Goal: Task Accomplishment & Management: Use online tool/utility

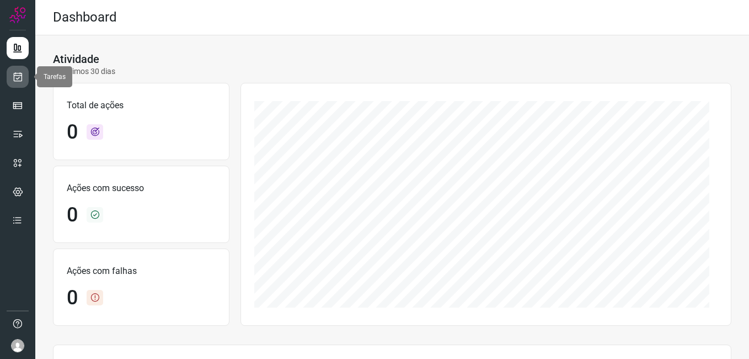
click at [8, 82] on link at bounding box center [18, 77] width 22 height 22
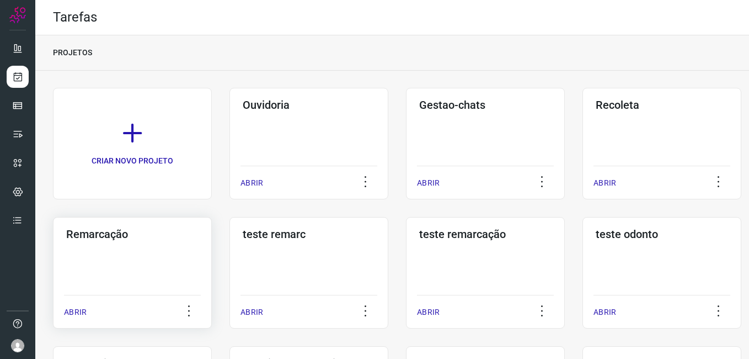
click at [127, 256] on div "Remarcação ABRIR" at bounding box center [132, 272] width 159 height 111
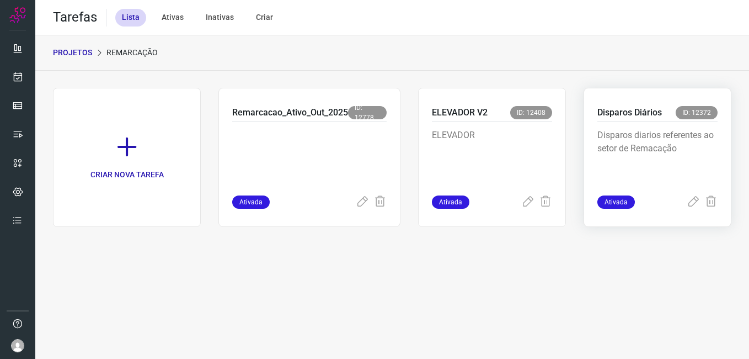
click at [646, 155] on p "Disparos diarios referentes ao setor de Remacação" at bounding box center [657, 156] width 120 height 55
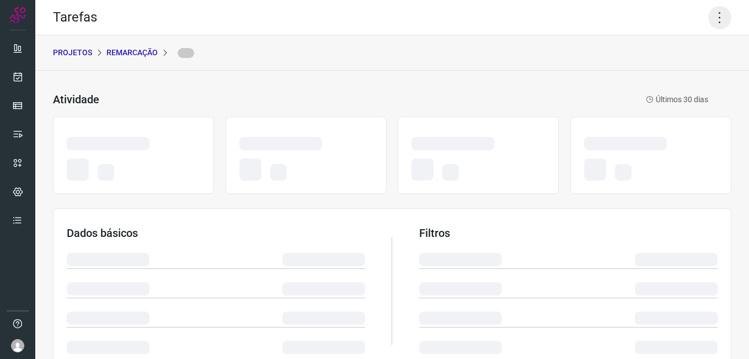
click at [713, 18] on icon at bounding box center [719, 17] width 23 height 23
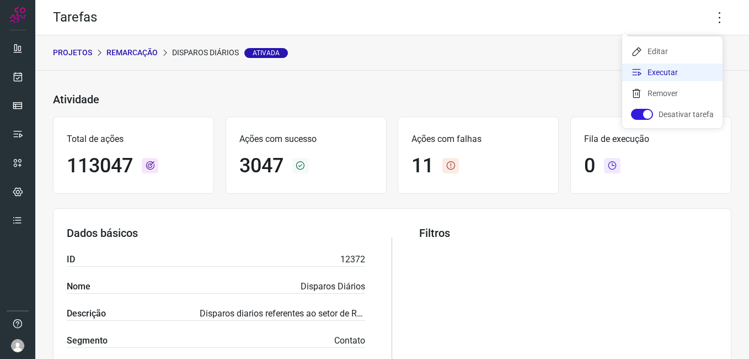
click at [665, 80] on li "Executar" at bounding box center [672, 72] width 100 height 18
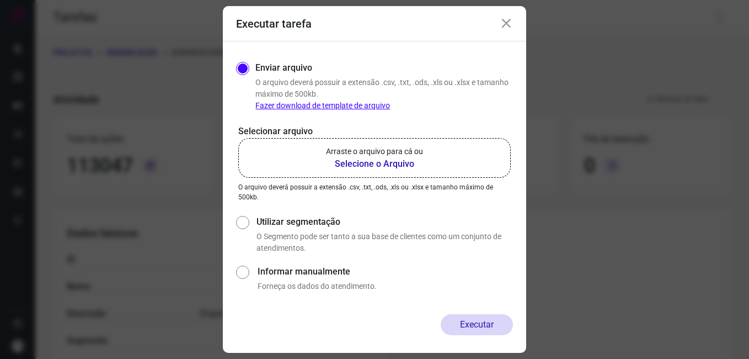
click at [400, 164] on b "Selecione o Arquivo" at bounding box center [374, 163] width 97 height 13
click at [0, 0] on input "Arraste o arquivo para cá ou Selecione o Arquivo" at bounding box center [0, 0] width 0 height 0
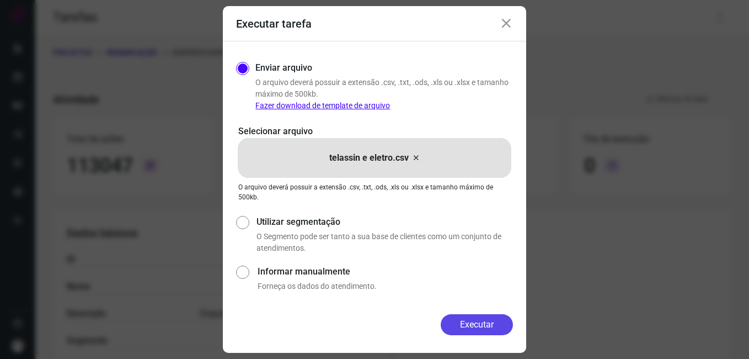
click at [473, 319] on button "Executar" at bounding box center [477, 324] width 72 height 21
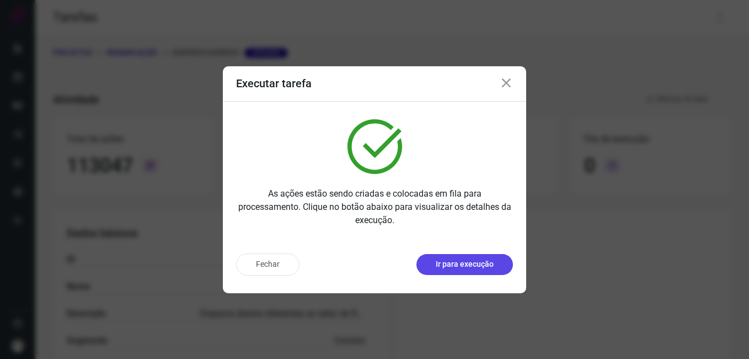
click at [491, 260] on p "Ir para execução" at bounding box center [465, 264] width 58 height 12
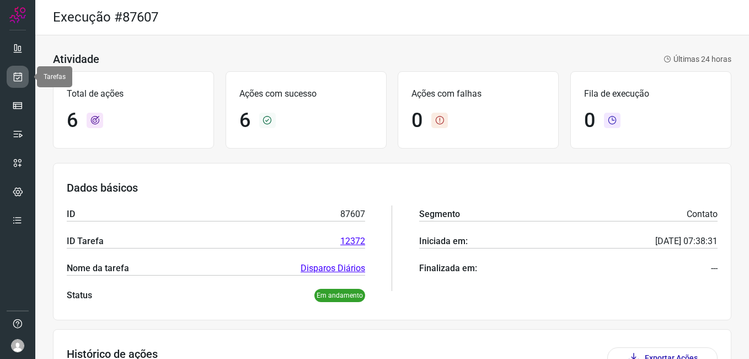
click at [19, 71] on link at bounding box center [18, 77] width 22 height 22
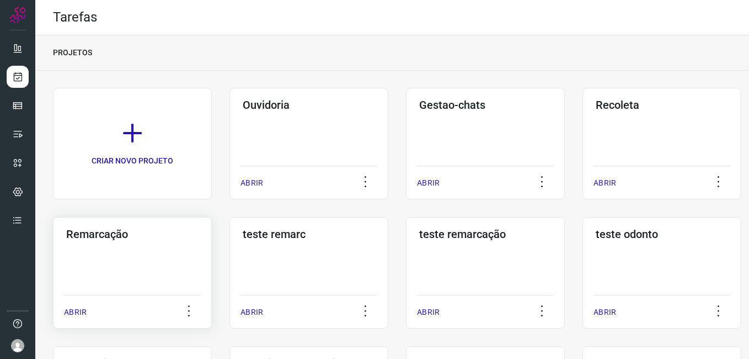
click at [130, 239] on h3 "Remarcação" at bounding box center [132, 233] width 132 height 13
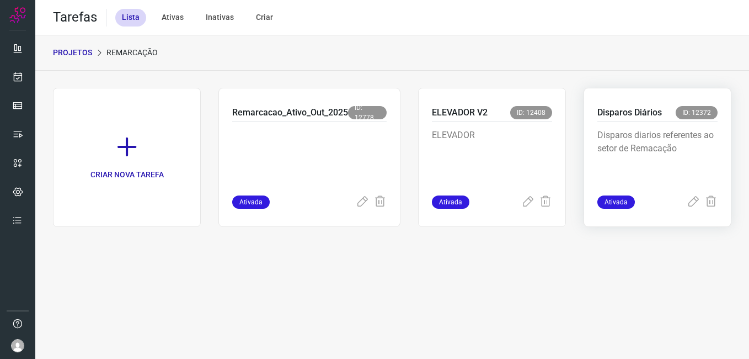
click at [619, 131] on p "Disparos diarios referentes ao setor de Remacação" at bounding box center [657, 156] width 120 height 55
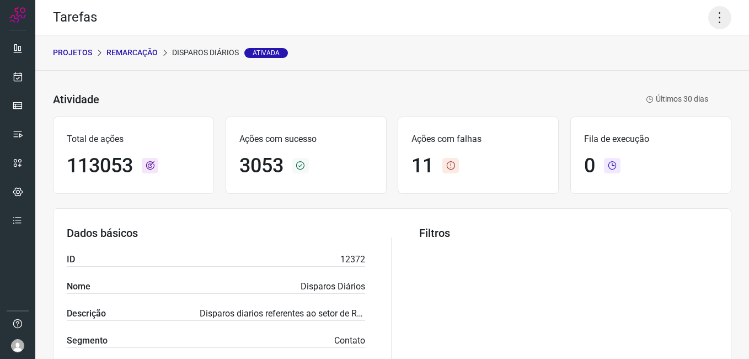
click at [710, 18] on icon at bounding box center [719, 17] width 23 height 23
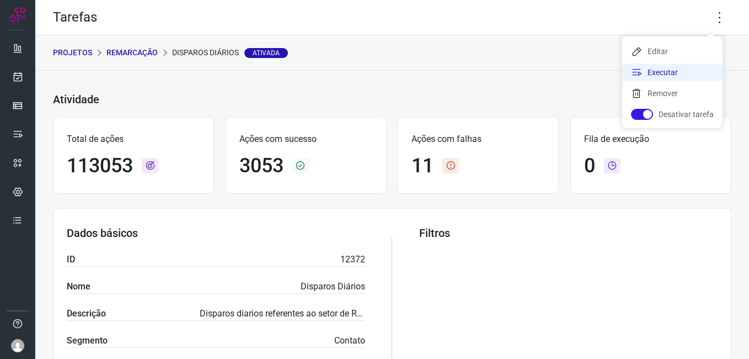
click at [657, 72] on li "Executar" at bounding box center [672, 72] width 100 height 18
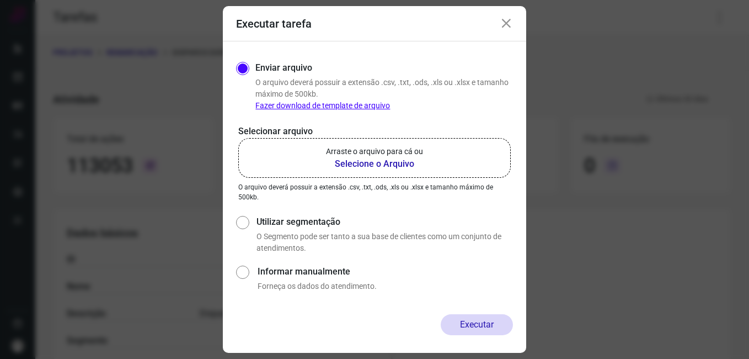
click at [407, 158] on b "Selecione o Arquivo" at bounding box center [374, 163] width 97 height 13
click at [0, 0] on input "Arraste o arquivo para cá ou Selecione o Arquivo" at bounding box center [0, 0] width 0 height 0
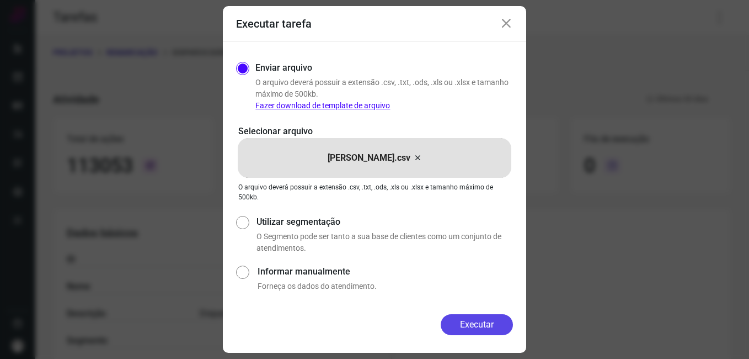
click at [485, 324] on button "Executar" at bounding box center [477, 324] width 72 height 21
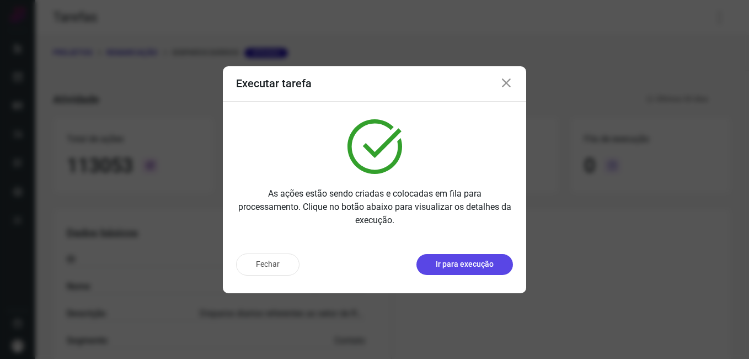
click at [485, 257] on button "Ir para execução" at bounding box center [464, 264] width 97 height 21
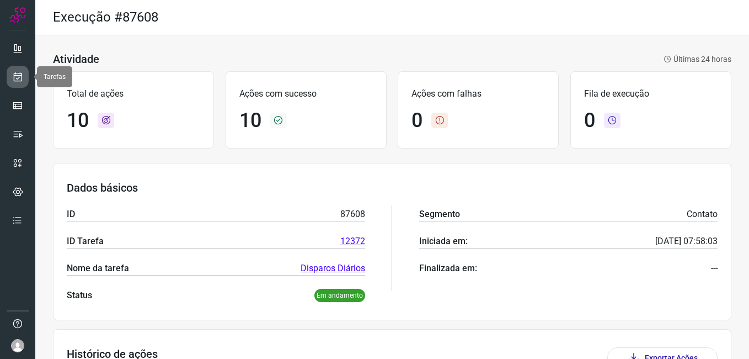
click at [14, 79] on icon at bounding box center [18, 76] width 12 height 11
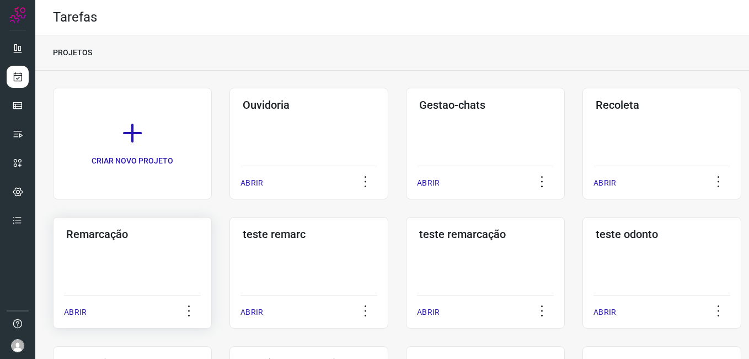
click at [140, 236] on h3 "Remarcação" at bounding box center [132, 233] width 132 height 13
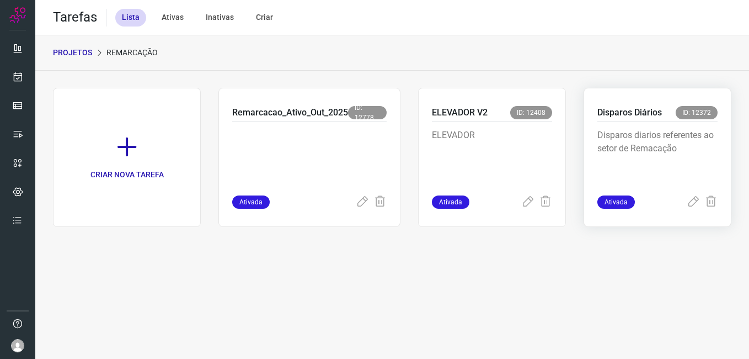
click at [648, 118] on p "Disparos Diários" at bounding box center [629, 112] width 65 height 13
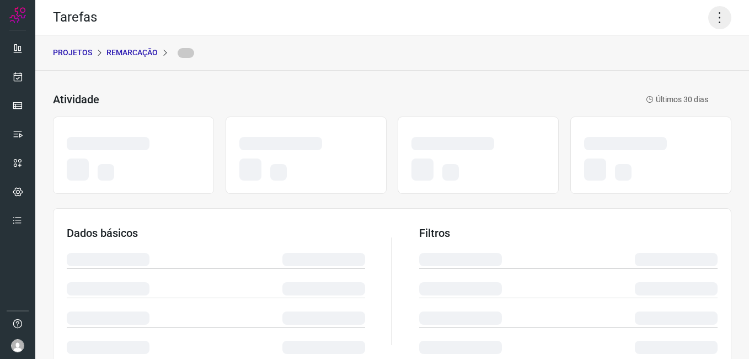
click at [715, 12] on icon at bounding box center [719, 17] width 23 height 23
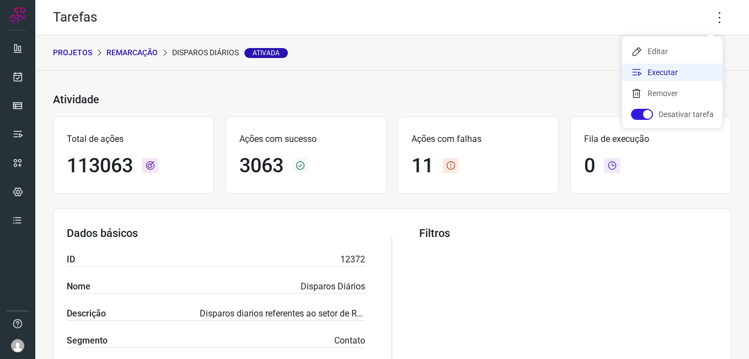
click at [678, 76] on li "Executar" at bounding box center [672, 72] width 100 height 18
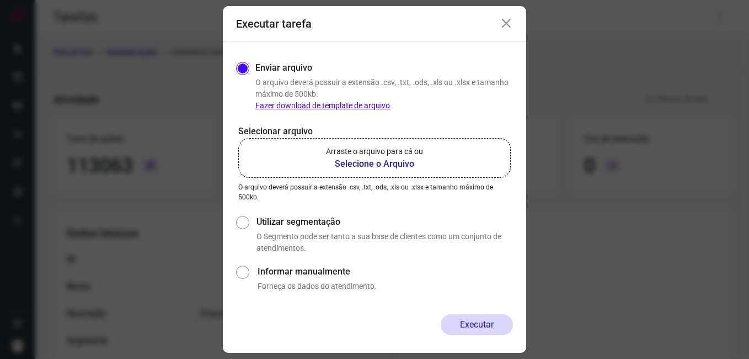
click at [404, 165] on b "Selecione o Arquivo" at bounding box center [374, 163] width 97 height 13
click at [0, 0] on input "Arraste o arquivo para cá ou Selecione o Arquivo" at bounding box center [0, 0] width 0 height 0
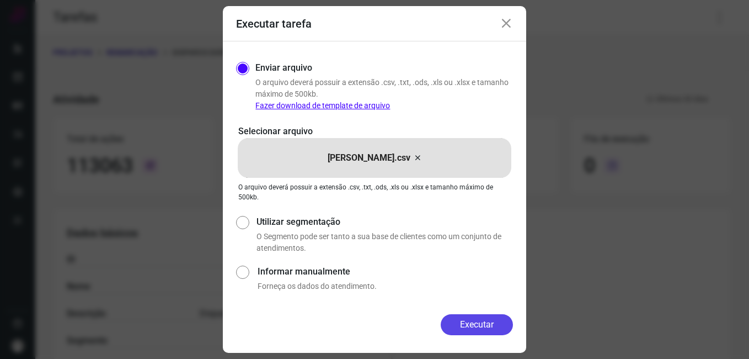
click at [470, 323] on button "Executar" at bounding box center [477, 324] width 72 height 21
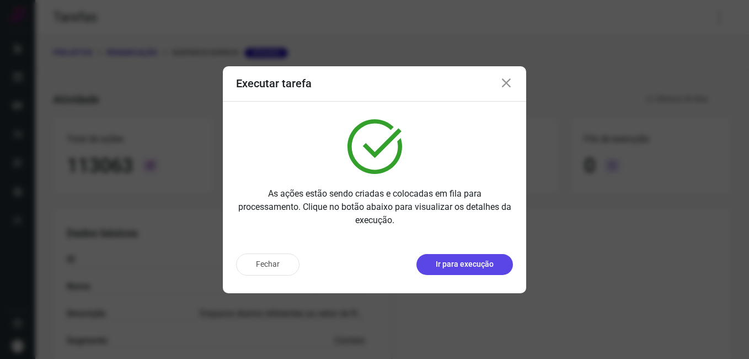
click at [461, 265] on p "Ir para execução" at bounding box center [465, 264] width 58 height 12
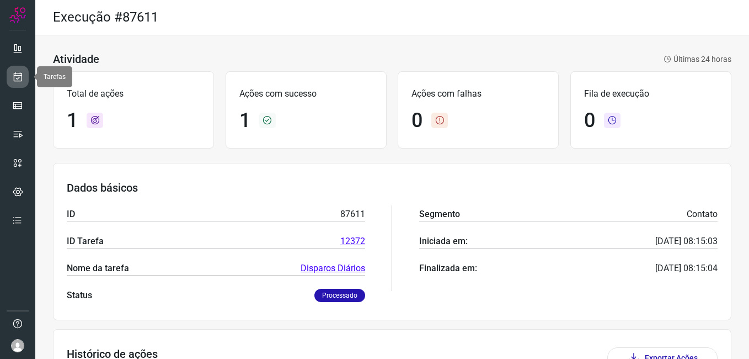
click at [17, 72] on icon at bounding box center [18, 76] width 12 height 11
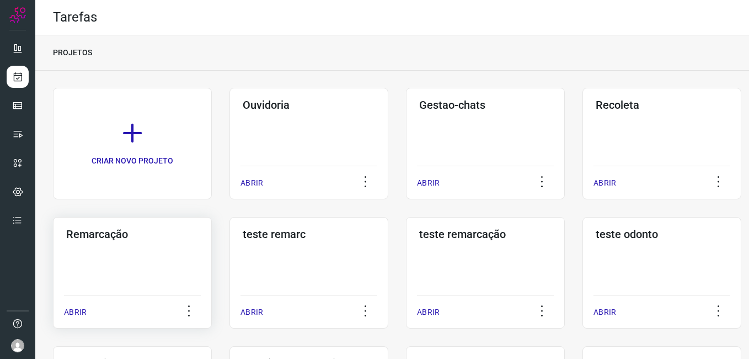
click at [86, 245] on div "Remarcação ABRIR" at bounding box center [132, 272] width 159 height 111
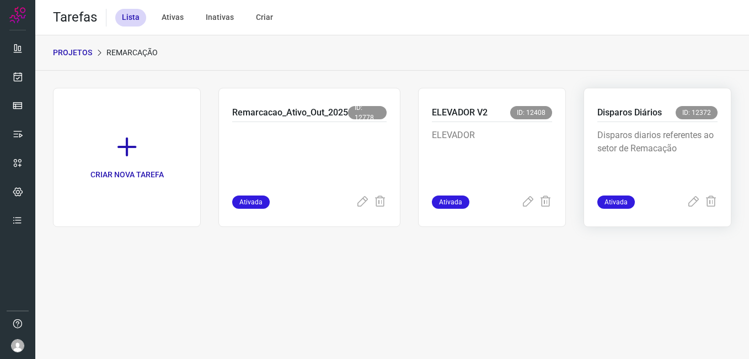
click at [669, 167] on p "Disparos diarios referentes ao setor de Remacação" at bounding box center [657, 156] width 120 height 55
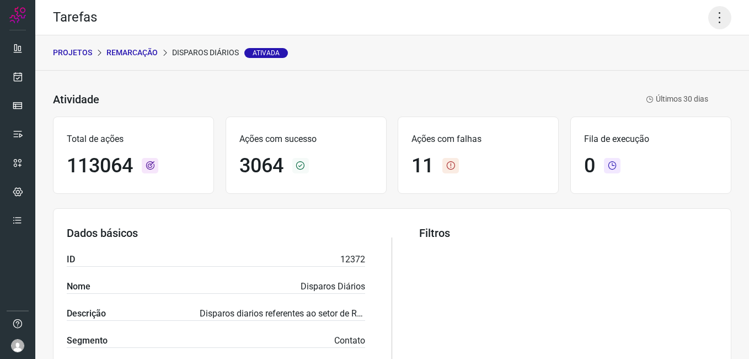
click at [708, 10] on icon at bounding box center [719, 17] width 23 height 23
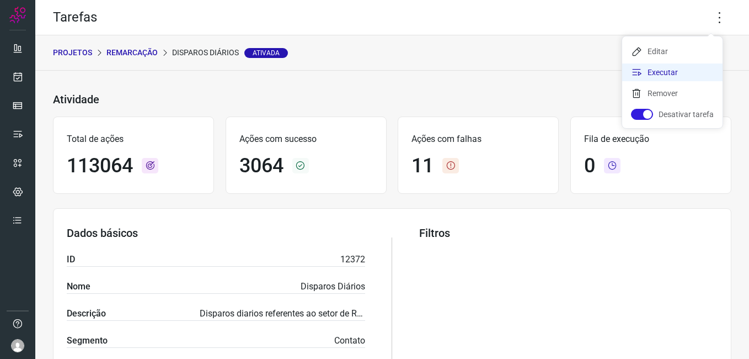
click at [665, 71] on li "Executar" at bounding box center [672, 72] width 100 height 18
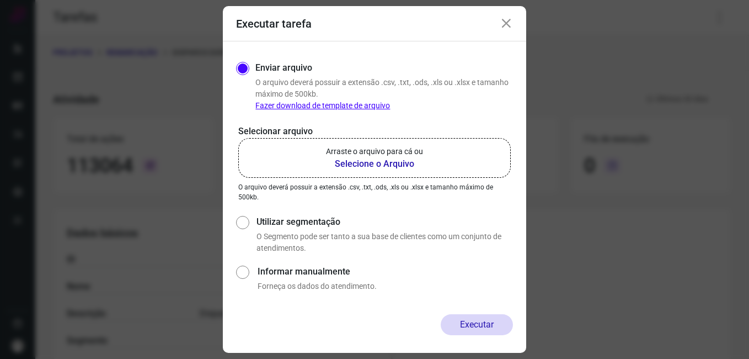
click at [378, 159] on b "Selecione o Arquivo" at bounding box center [374, 163] width 97 height 13
click at [0, 0] on input "Arraste o arquivo para cá ou Selecione o Arquivo" at bounding box center [0, 0] width 0 height 0
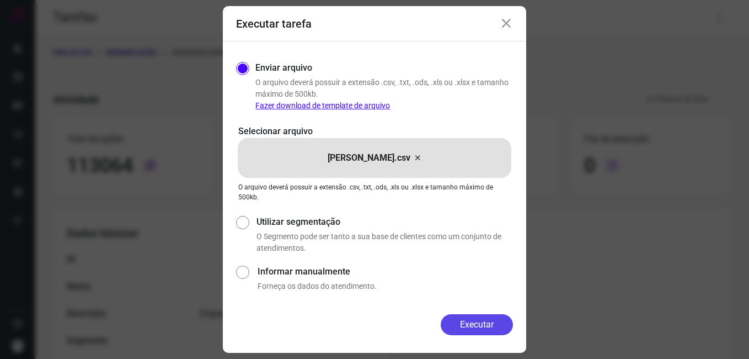
click at [475, 328] on button "Executar" at bounding box center [477, 324] width 72 height 21
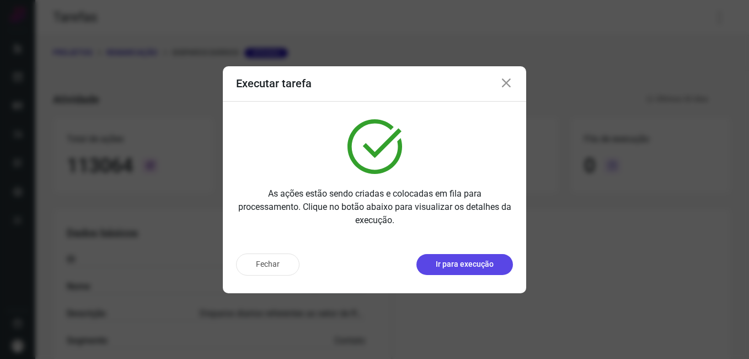
click at [467, 266] on p "Ir para execução" at bounding box center [465, 264] width 58 height 12
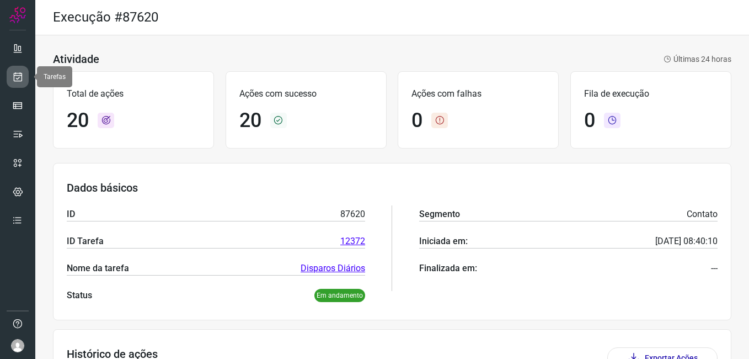
click at [17, 75] on icon at bounding box center [18, 76] width 12 height 11
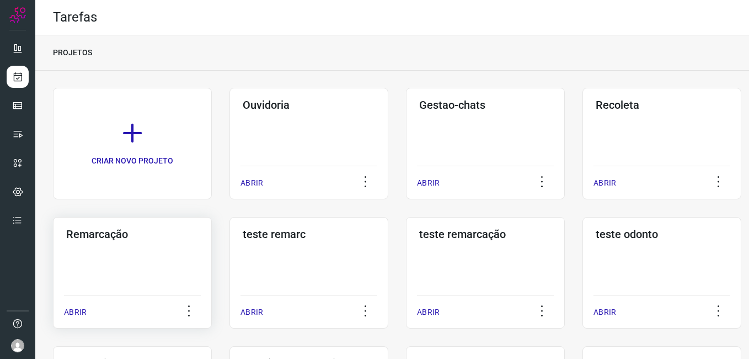
click at [136, 254] on div "Remarcação ABRIR" at bounding box center [132, 272] width 159 height 111
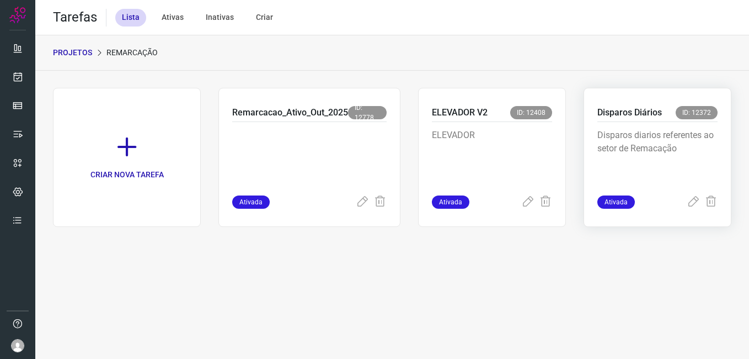
click at [637, 121] on div "Disparos Diários ID: 12372" at bounding box center [657, 114] width 120 height 16
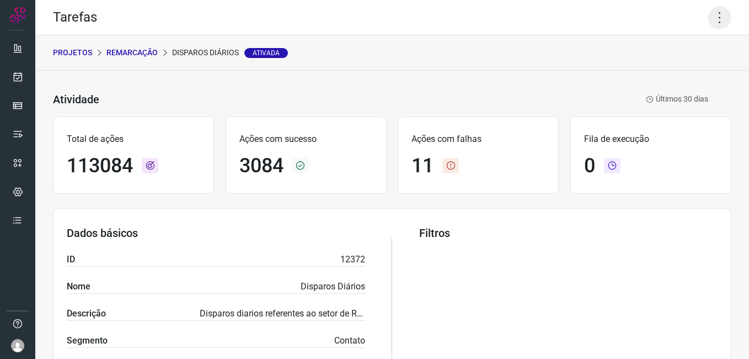
click at [708, 21] on icon at bounding box center [719, 17] width 23 height 23
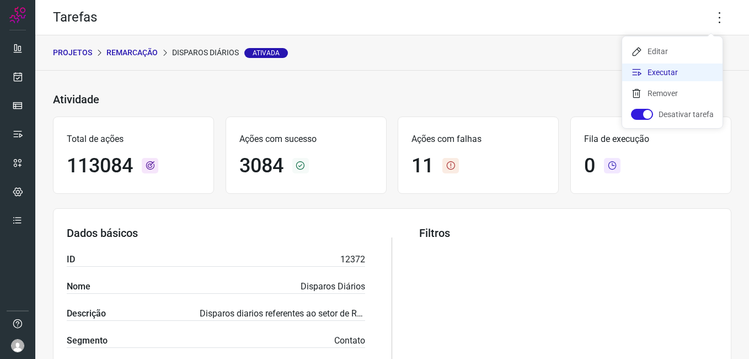
click at [628, 74] on li "Executar" at bounding box center [672, 72] width 100 height 18
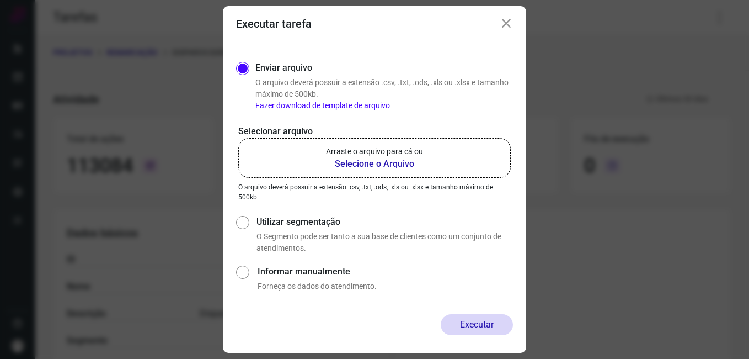
click at [352, 156] on p "Arraste o arquivo para cá ou" at bounding box center [374, 152] width 97 height 12
click at [0, 0] on input "Arraste o arquivo para cá ou Selecione o Arquivo" at bounding box center [0, 0] width 0 height 0
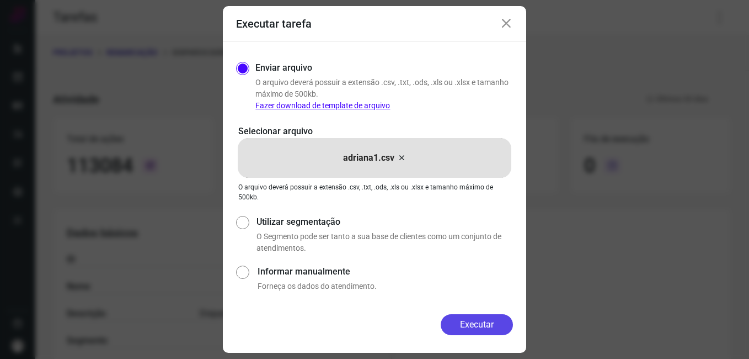
click at [470, 323] on button "Executar" at bounding box center [477, 324] width 72 height 21
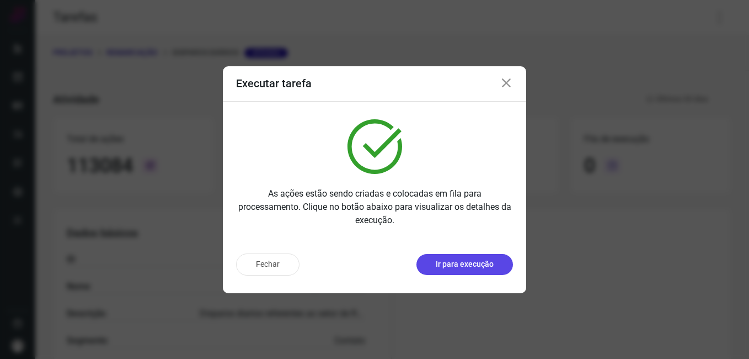
click at [473, 264] on p "Ir para execução" at bounding box center [465, 264] width 58 height 12
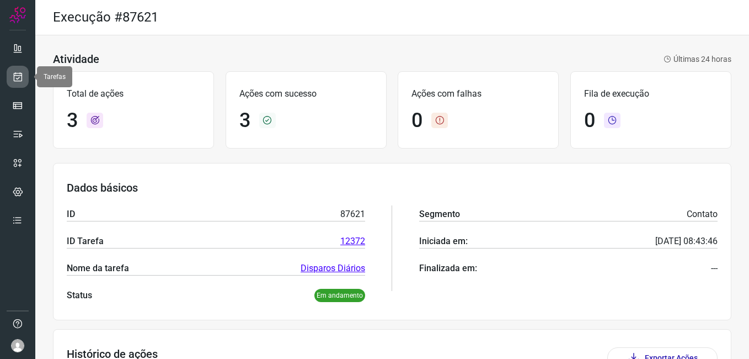
click at [13, 74] on icon at bounding box center [18, 76] width 12 height 11
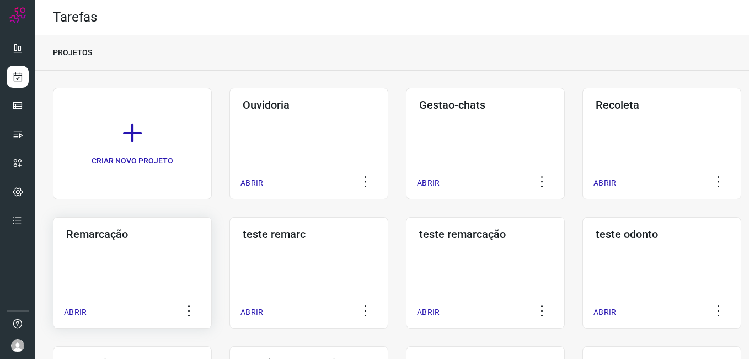
click at [146, 257] on div "Remarcação ABRIR" at bounding box center [132, 272] width 159 height 111
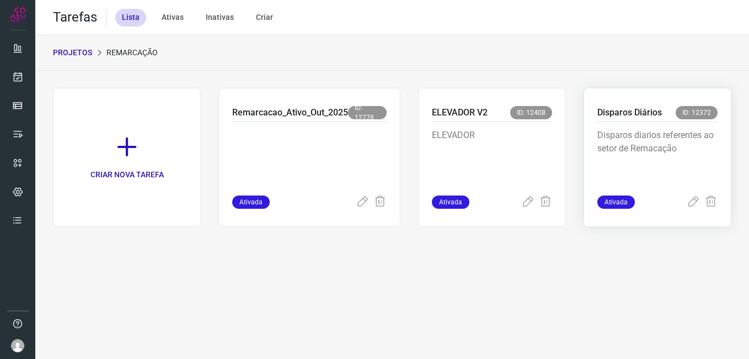
click at [654, 129] on p "Disparos diarios referentes ao setor de Remacação" at bounding box center [657, 156] width 120 height 55
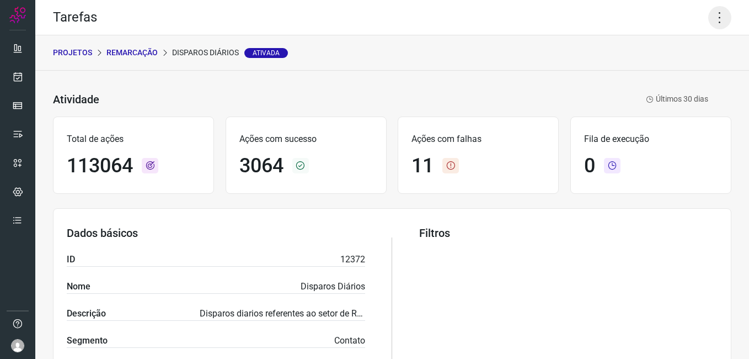
click at [715, 24] on icon at bounding box center [719, 17] width 23 height 23
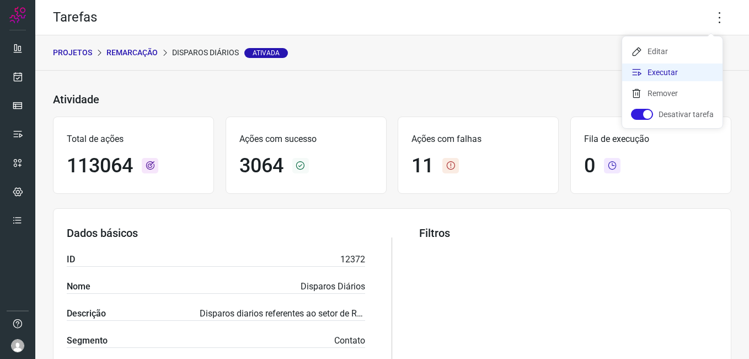
click at [663, 67] on li "Executar" at bounding box center [672, 72] width 100 height 18
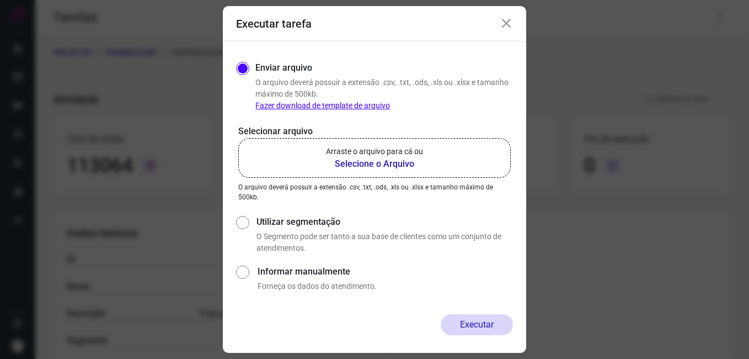
click at [391, 167] on b "Selecione o Arquivo" at bounding box center [374, 163] width 97 height 13
click at [0, 0] on input "Arraste o arquivo para cá ou Selecione o Arquivo" at bounding box center [0, 0] width 0 height 0
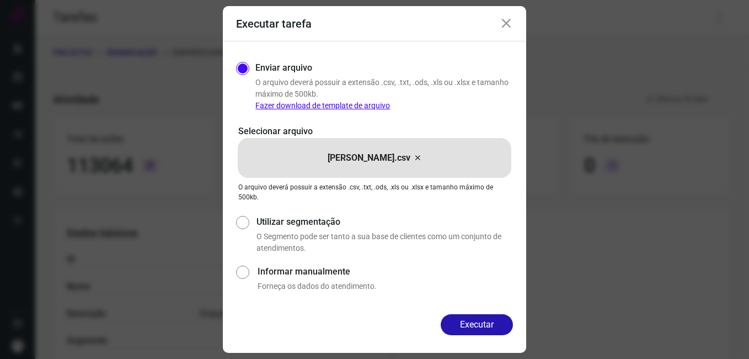
click at [481, 319] on button "Executar" at bounding box center [477, 324] width 72 height 21
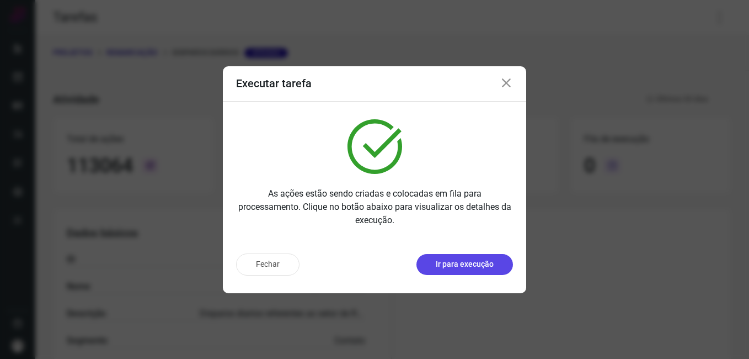
click at [459, 261] on p "Ir para execução" at bounding box center [465, 264] width 58 height 12
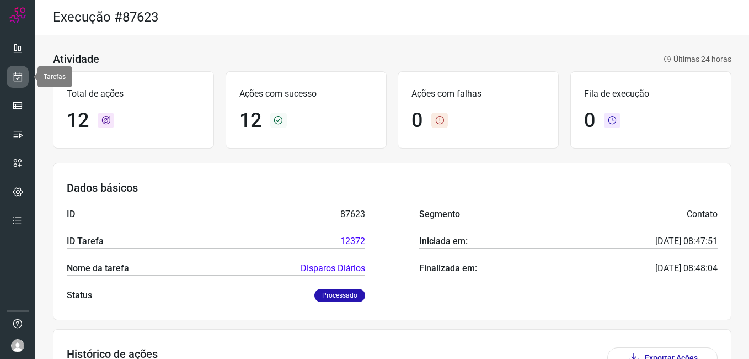
click at [18, 77] on icon at bounding box center [18, 76] width 12 height 11
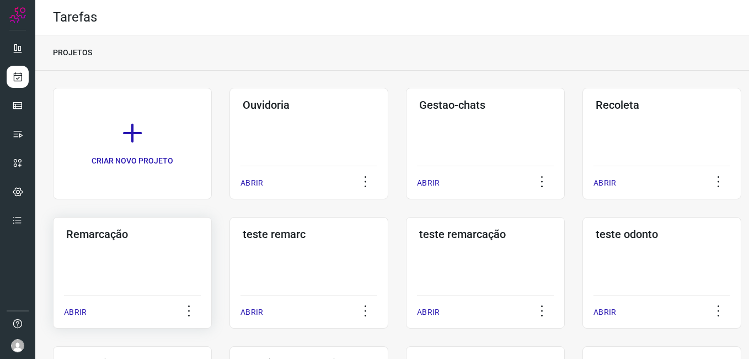
click at [143, 271] on div "Remarcação ABRIR" at bounding box center [132, 272] width 159 height 111
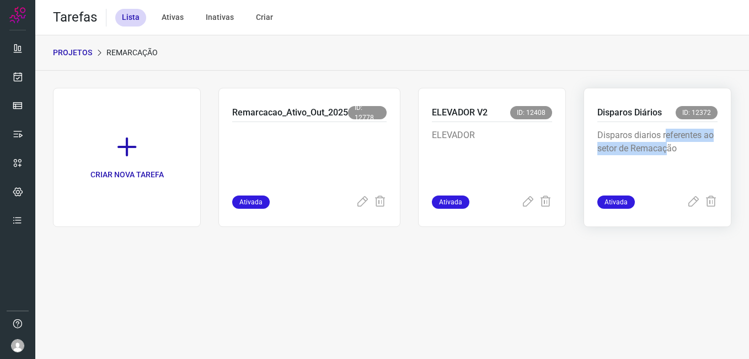
click at [668, 142] on p "Disparos diarios referentes ao setor de Remacação" at bounding box center [657, 156] width 120 height 55
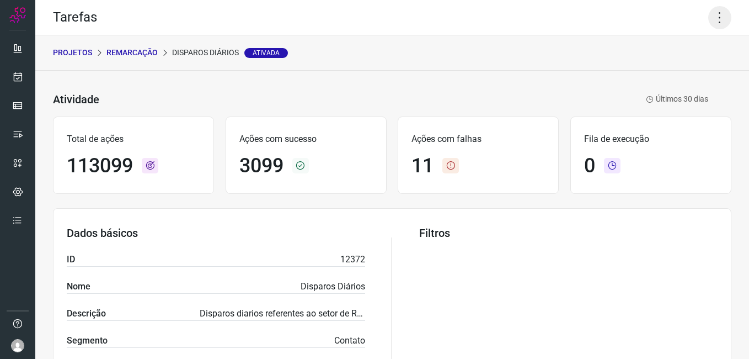
click at [714, 22] on icon at bounding box center [719, 17] width 23 height 23
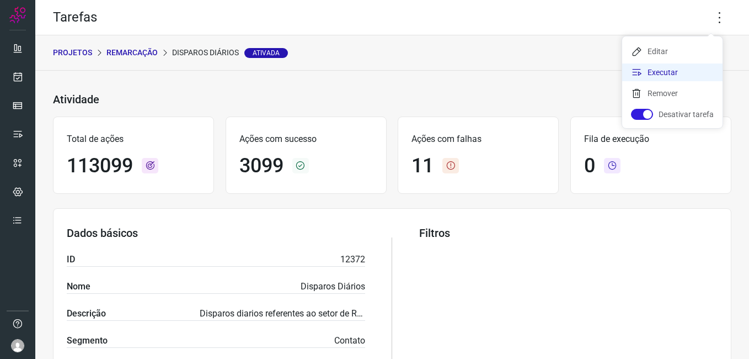
click at [672, 78] on li "Executar" at bounding box center [672, 72] width 100 height 18
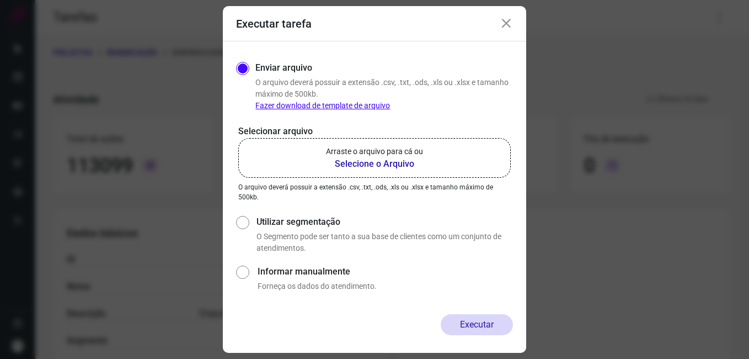
click at [402, 164] on b "Selecione o Arquivo" at bounding box center [374, 163] width 97 height 13
click at [0, 0] on input "Arraste o arquivo para cá ou Selecione o Arquivo" at bounding box center [0, 0] width 0 height 0
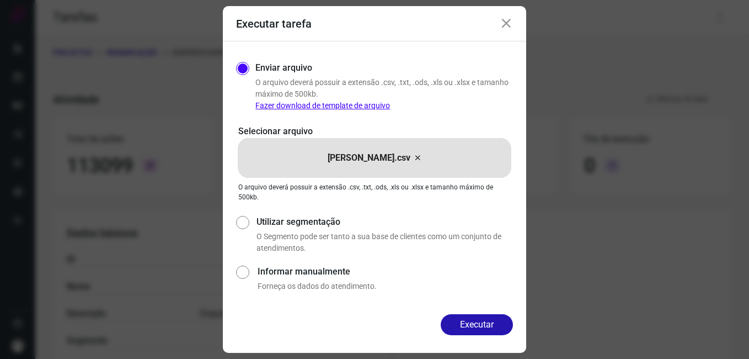
click at [488, 334] on button "Executar" at bounding box center [477, 324] width 72 height 21
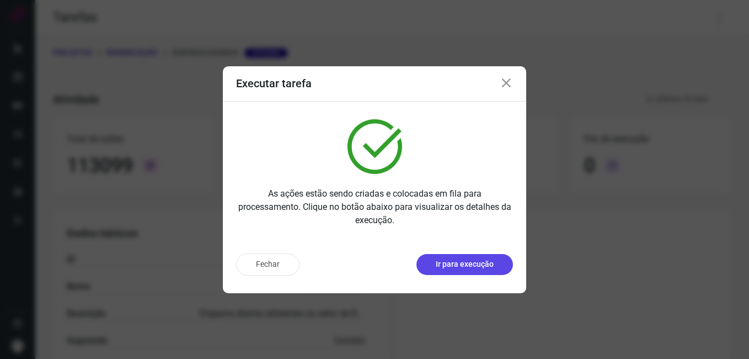
click at [469, 261] on p "Ir para execução" at bounding box center [465, 264] width 58 height 12
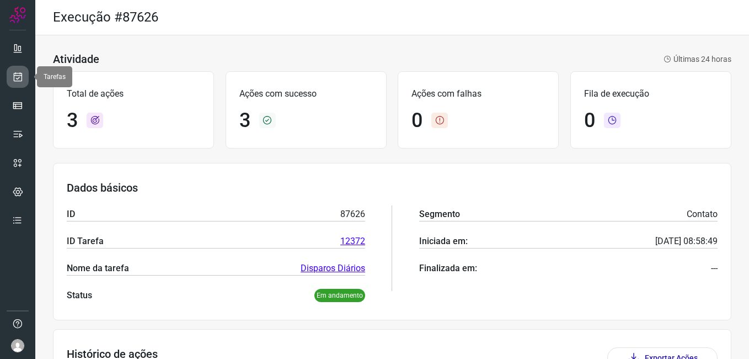
click at [18, 74] on icon at bounding box center [18, 76] width 12 height 11
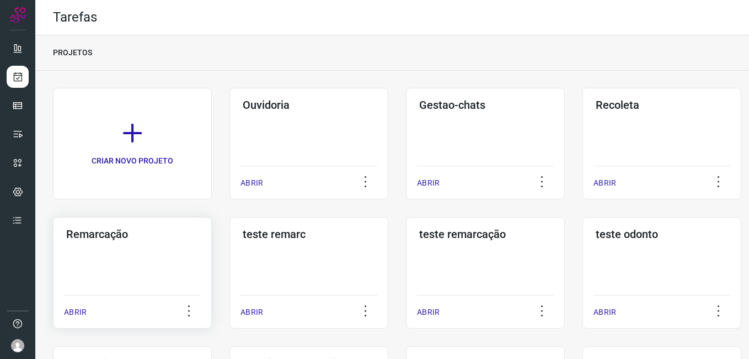
click at [113, 265] on div "Remarcação ABRIR" at bounding box center [132, 272] width 159 height 111
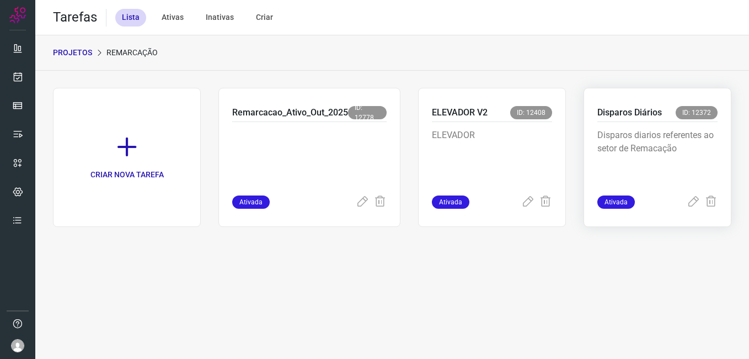
click at [618, 130] on p "Disparos diarios referentes ao setor de Remacação" at bounding box center [657, 156] width 120 height 55
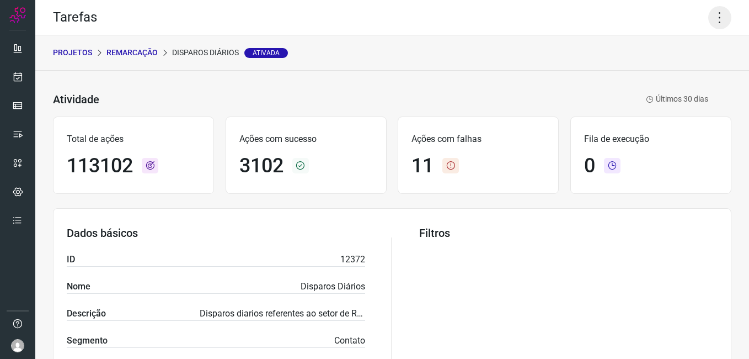
click at [717, 22] on icon at bounding box center [719, 17] width 23 height 23
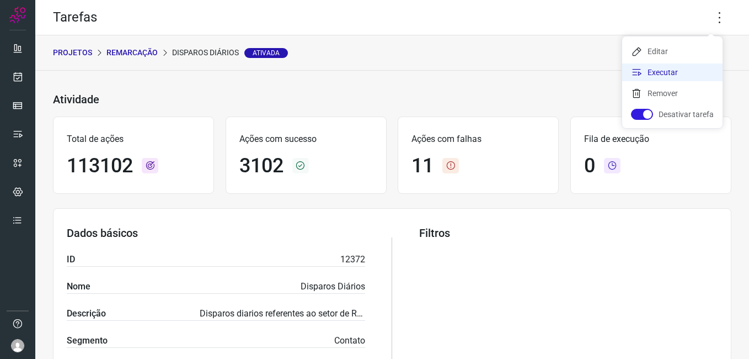
click at [673, 74] on li "Executar" at bounding box center [672, 72] width 100 height 18
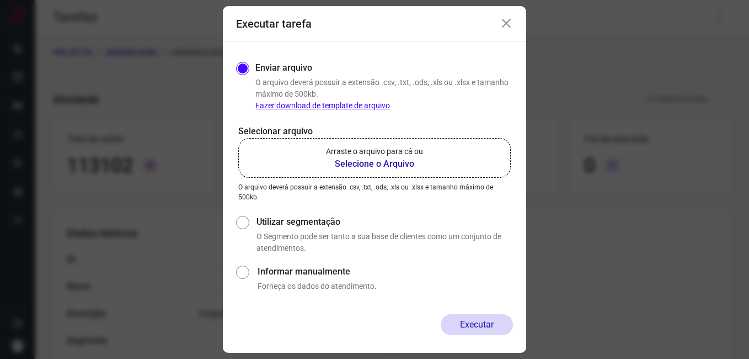
click at [374, 165] on b "Selecione o Arquivo" at bounding box center [374, 163] width 97 height 13
click at [0, 0] on input "Arraste o arquivo para cá ou Selecione o Arquivo" at bounding box center [0, 0] width 0 height 0
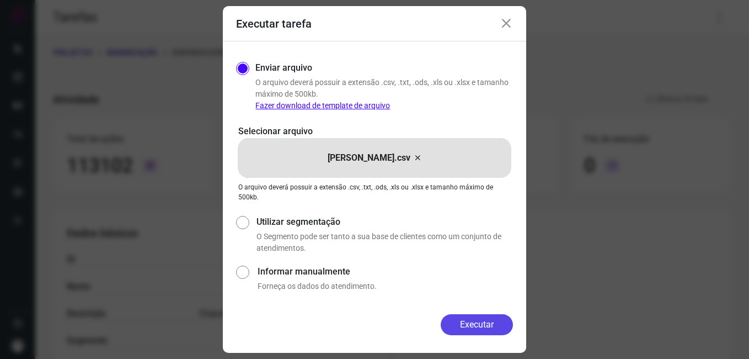
click at [468, 323] on button "Executar" at bounding box center [477, 324] width 72 height 21
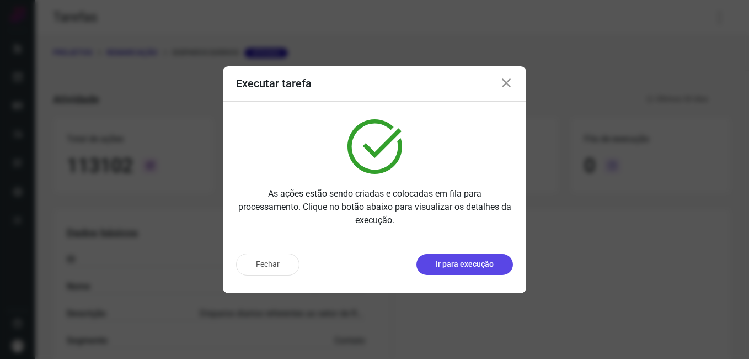
click at [466, 264] on p "Ir para execução" at bounding box center [465, 264] width 58 height 12
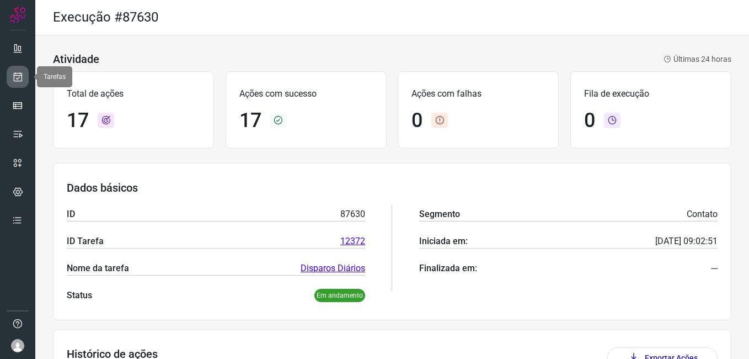
click at [20, 81] on icon at bounding box center [18, 76] width 12 height 11
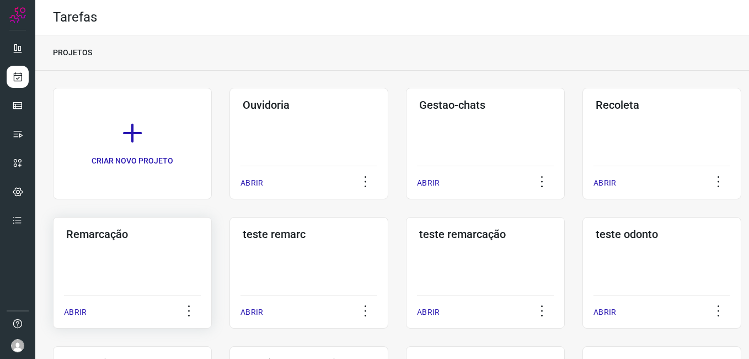
click at [137, 259] on div "Remarcação ABRIR" at bounding box center [132, 272] width 159 height 111
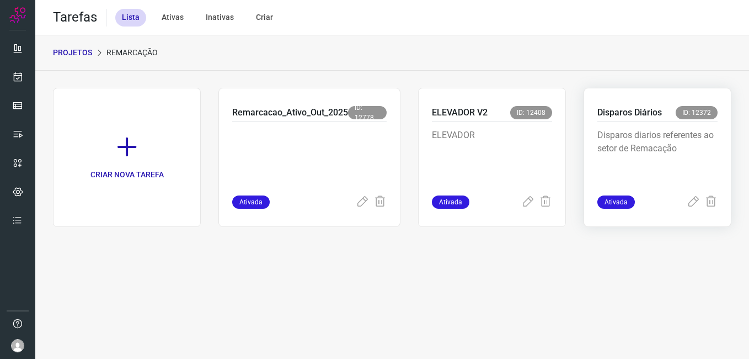
click at [640, 129] on p "Disparos diarios referentes ao setor de Remacação" at bounding box center [657, 156] width 120 height 55
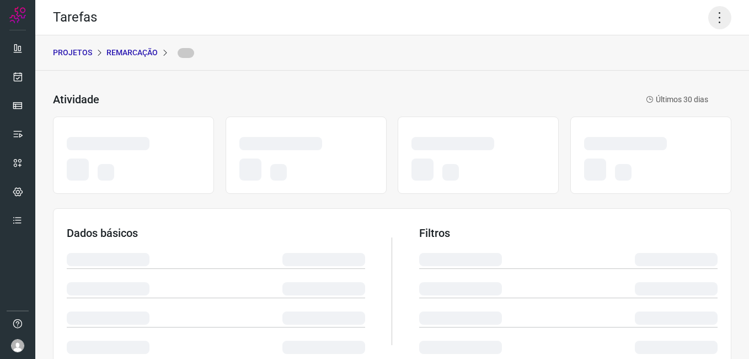
click at [710, 19] on icon at bounding box center [719, 17] width 23 height 23
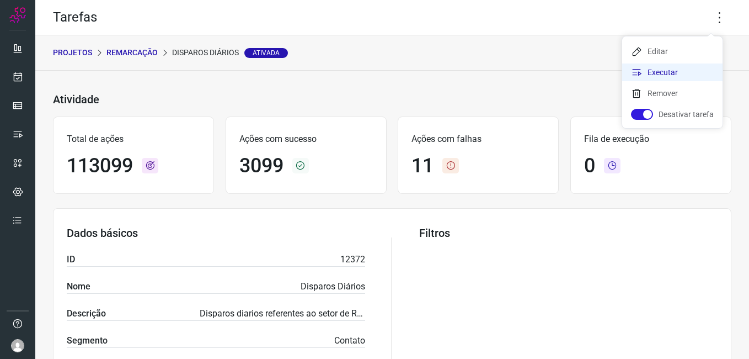
click at [634, 72] on icon at bounding box center [636, 72] width 11 height 11
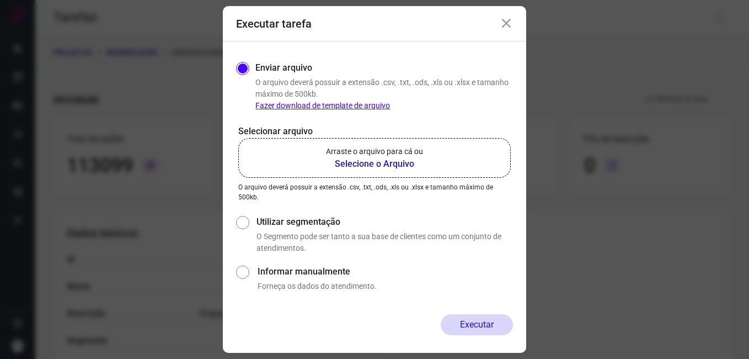
click at [384, 157] on b "Selecione o Arquivo" at bounding box center [374, 163] width 97 height 13
click at [0, 0] on input "Arraste o arquivo para cá ou Selecione o Arquivo" at bounding box center [0, 0] width 0 height 0
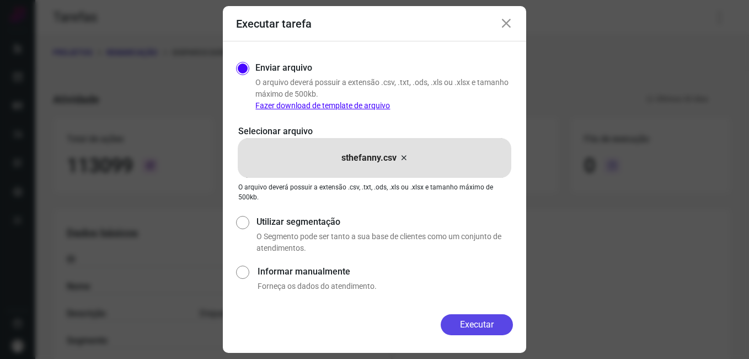
click at [489, 325] on button "Executar" at bounding box center [477, 324] width 72 height 21
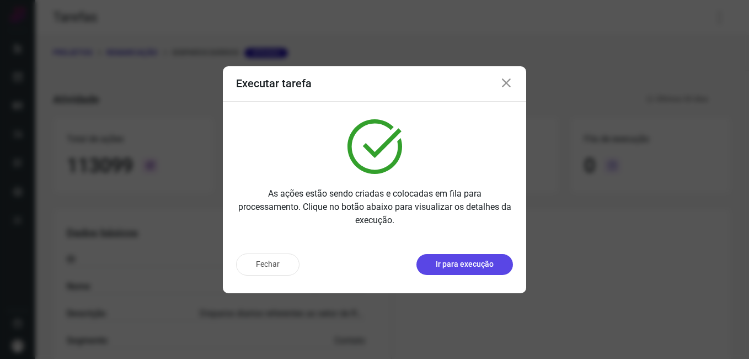
click at [467, 261] on p "Ir para execução" at bounding box center [465, 264] width 58 height 12
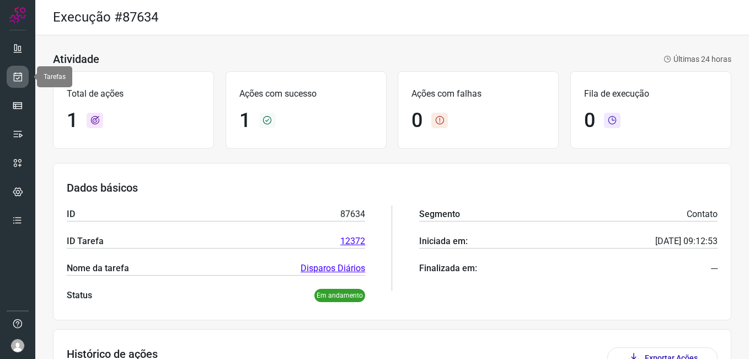
click at [8, 80] on link at bounding box center [18, 77] width 22 height 22
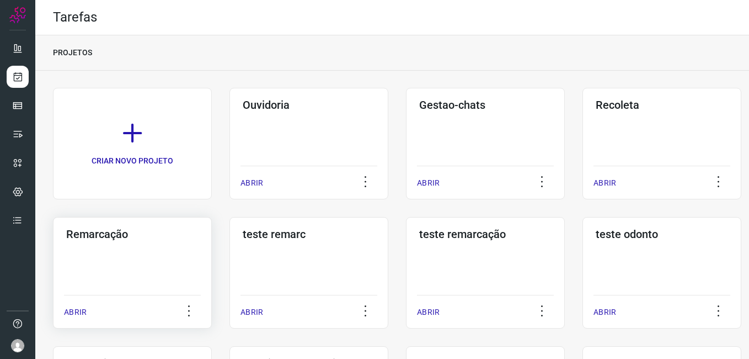
click at [104, 280] on div "Remarcação ABRIR" at bounding box center [132, 272] width 159 height 111
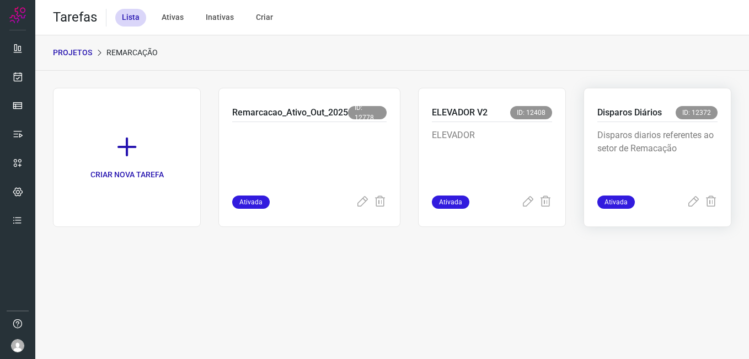
click at [627, 145] on p "Disparos diarios referentes ao setor de Remacação" at bounding box center [657, 156] width 120 height 55
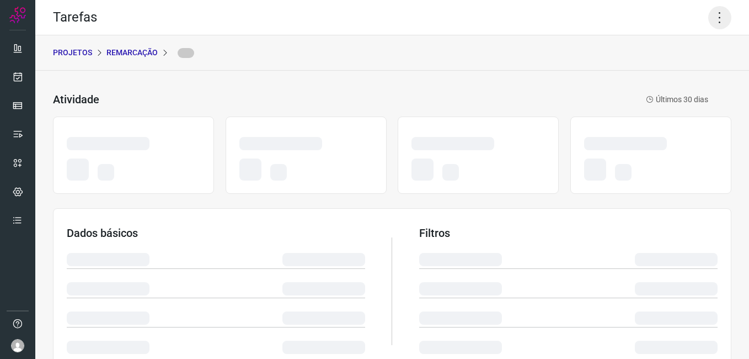
click at [715, 14] on icon at bounding box center [719, 17] width 23 height 23
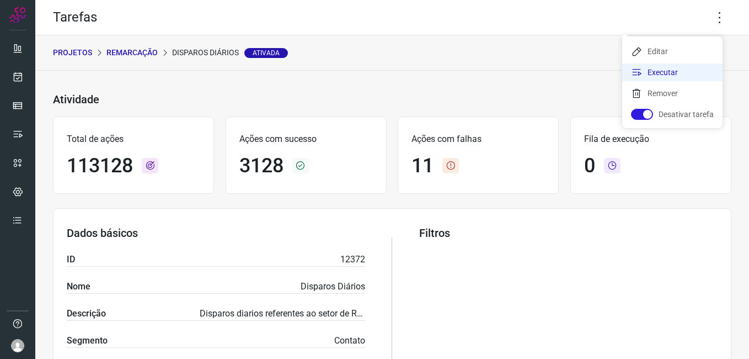
click at [663, 75] on li "Executar" at bounding box center [672, 72] width 100 height 18
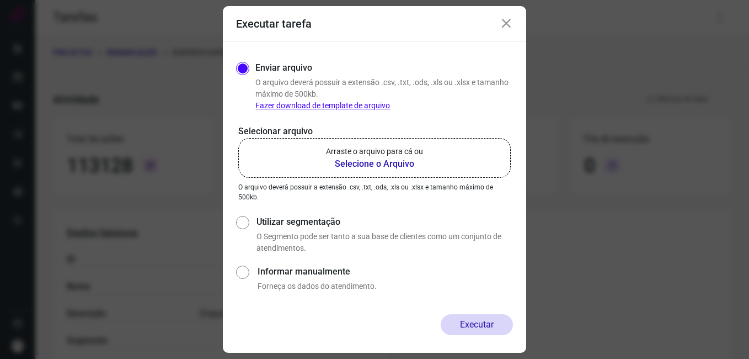
click at [373, 163] on b "Selecione o Arquivo" at bounding box center [374, 163] width 97 height 13
click at [0, 0] on input "Arraste o arquivo para cá ou Selecione o Arquivo" at bounding box center [0, 0] width 0 height 0
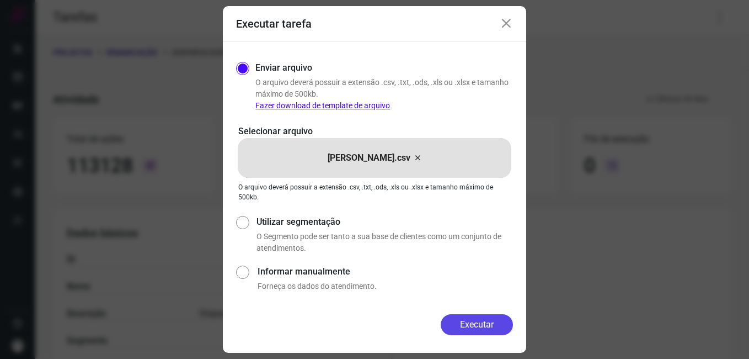
click at [475, 328] on button "Executar" at bounding box center [477, 324] width 72 height 21
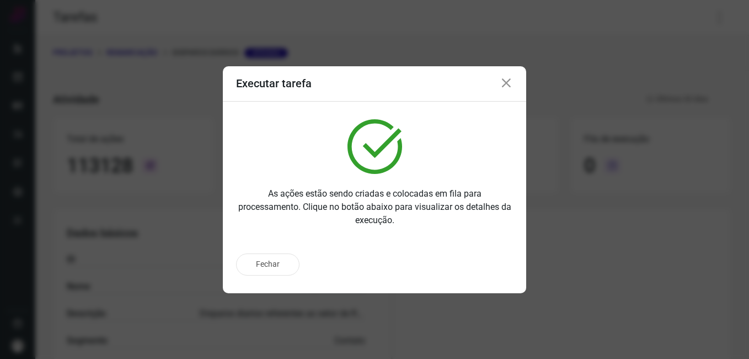
click at [424, 212] on p "As ações estão sendo criadas e colocadas em fila para processamento. Clique no …" at bounding box center [374, 207] width 277 height 40
click at [453, 263] on p "Ir para execução" at bounding box center [465, 264] width 58 height 12
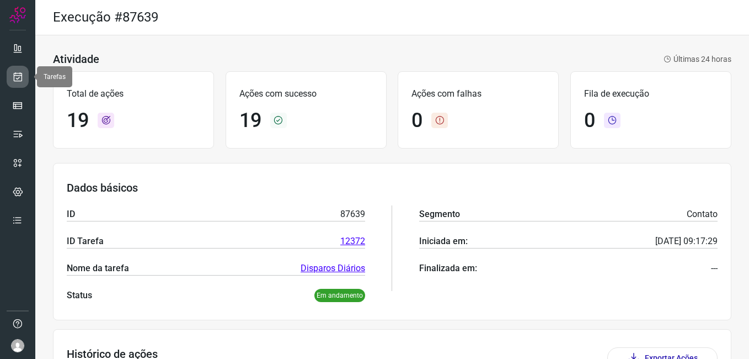
click at [12, 69] on link at bounding box center [18, 77] width 22 height 22
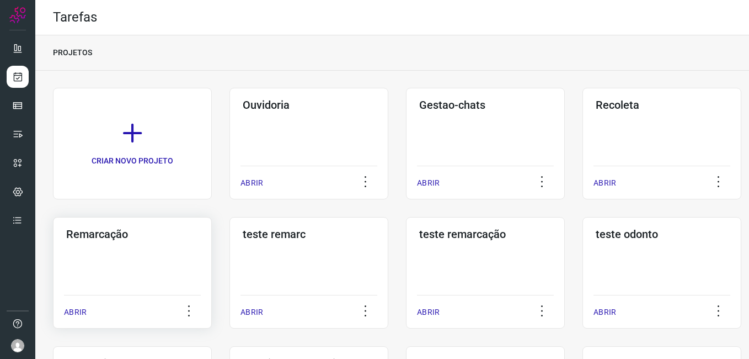
click at [118, 243] on div "Remarcação ABRIR" at bounding box center [132, 272] width 159 height 111
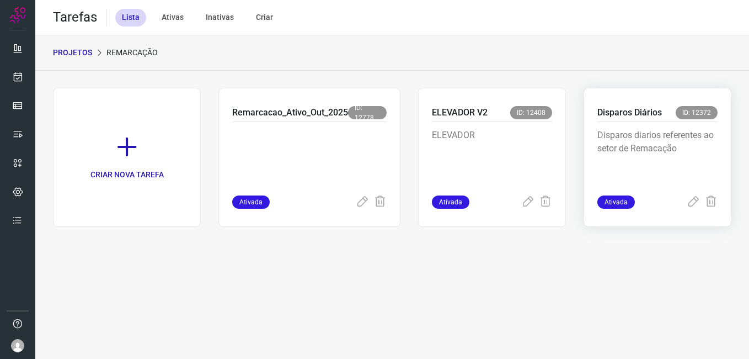
click at [607, 135] on p "Disparos diarios referentes ao setor de Remacação" at bounding box center [657, 156] width 120 height 55
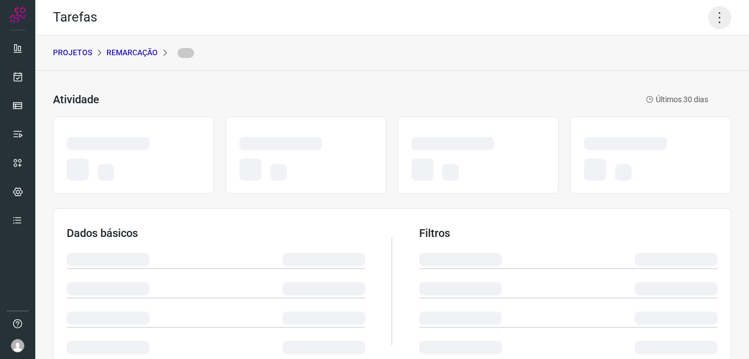
click at [709, 15] on icon at bounding box center [719, 17] width 23 height 23
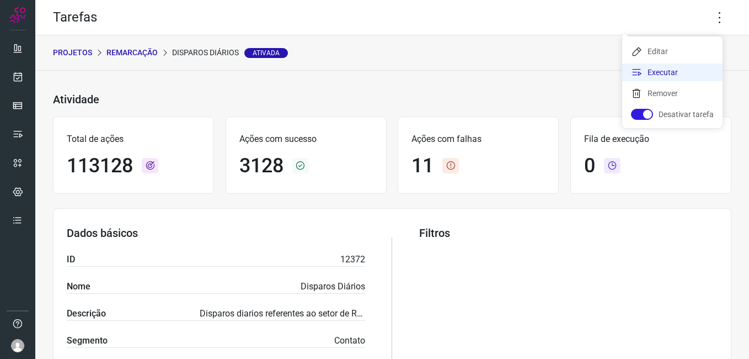
click at [684, 69] on li "Executar" at bounding box center [672, 72] width 100 height 18
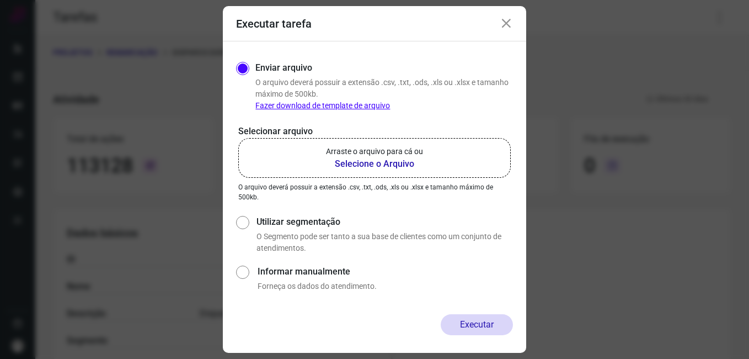
click at [397, 165] on b "Selecione o Arquivo" at bounding box center [374, 163] width 97 height 13
click at [0, 0] on input "Arraste o arquivo para cá ou Selecione o Arquivo" at bounding box center [0, 0] width 0 height 0
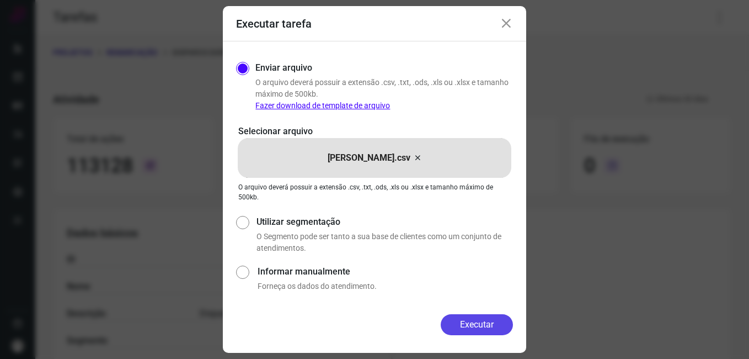
click at [477, 329] on button "Executar" at bounding box center [477, 324] width 72 height 21
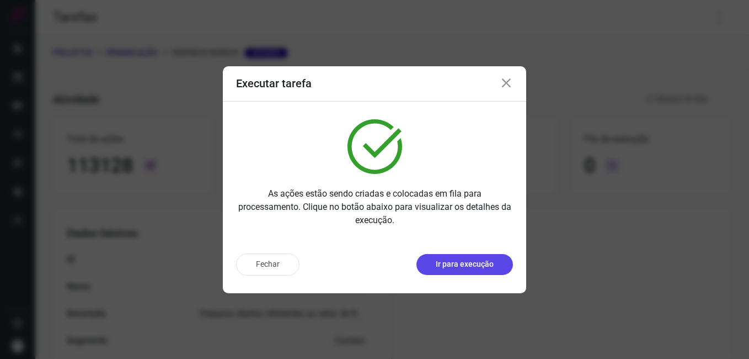
click at [453, 264] on p "Ir para execução" at bounding box center [465, 264] width 58 height 12
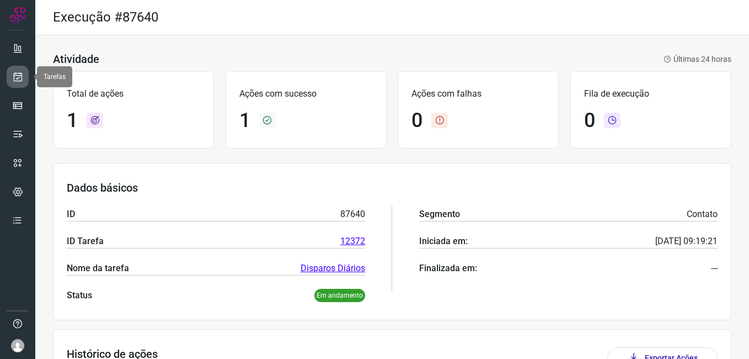
click at [12, 83] on link at bounding box center [18, 77] width 22 height 22
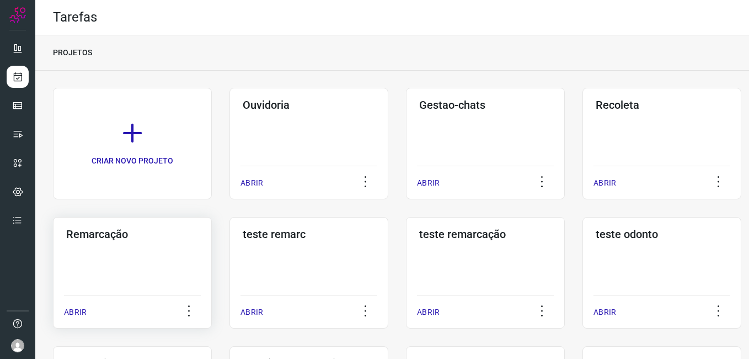
click at [114, 280] on div "Remarcação ABRIR" at bounding box center [132, 272] width 159 height 111
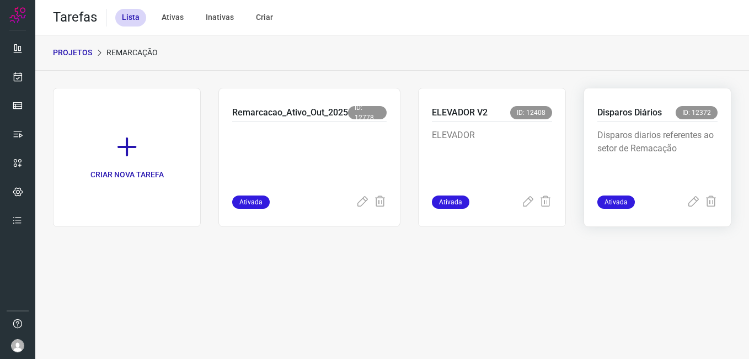
click at [647, 121] on div "Disparos Diários ID: 12372" at bounding box center [657, 114] width 120 height 16
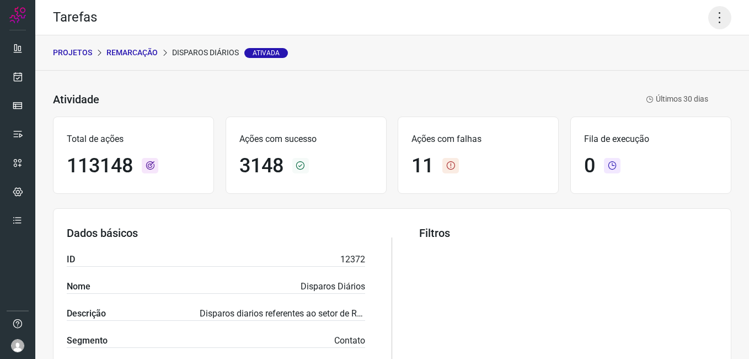
click at [716, 11] on icon at bounding box center [719, 17] width 23 height 23
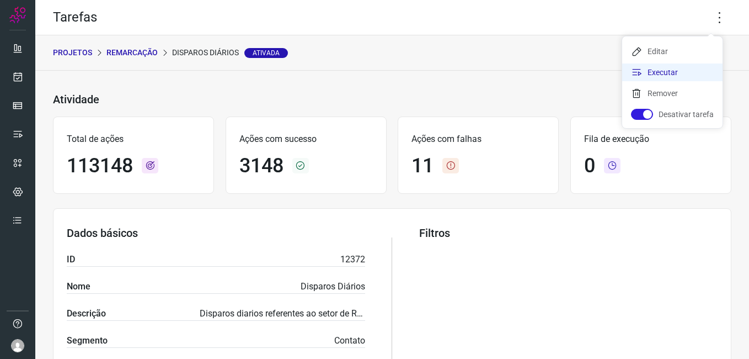
click at [674, 64] on li "Executar" at bounding box center [672, 72] width 100 height 18
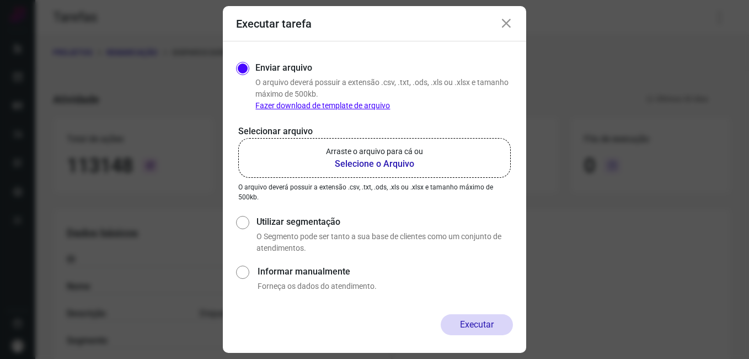
click at [375, 168] on b "Selecione o Arquivo" at bounding box center [374, 163] width 97 height 13
click at [0, 0] on input "Arraste o arquivo para cá ou Selecione o Arquivo" at bounding box center [0, 0] width 0 height 0
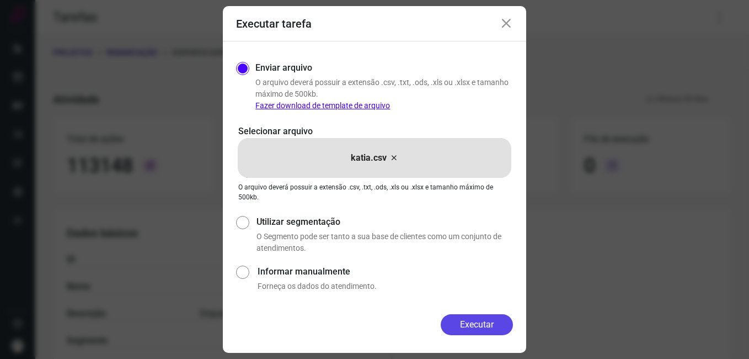
click at [474, 325] on button "Executar" at bounding box center [477, 324] width 72 height 21
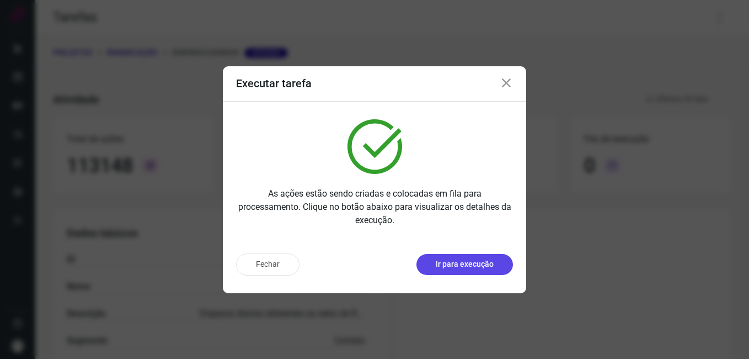
click at [457, 264] on p "Ir para execução" at bounding box center [465, 264] width 58 height 12
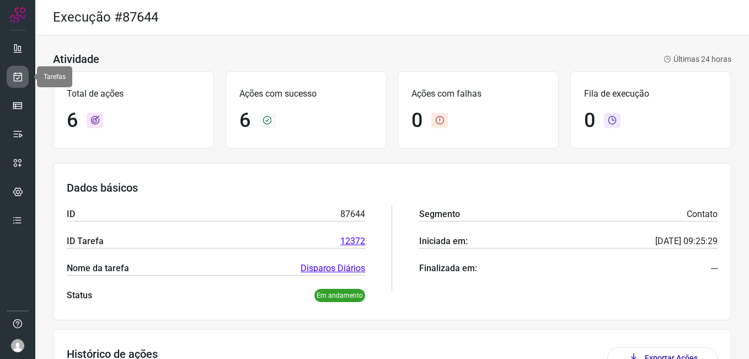
click at [24, 78] on link at bounding box center [18, 77] width 22 height 22
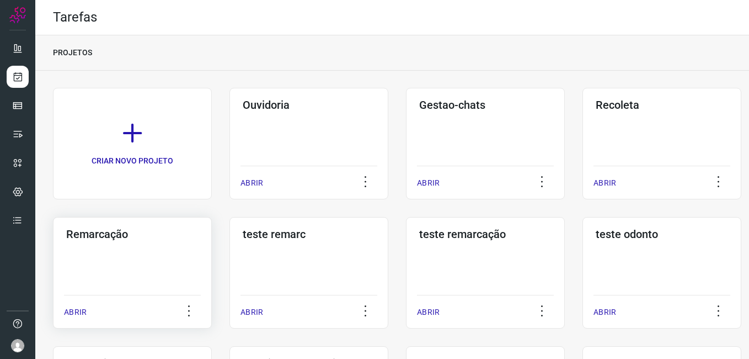
click at [142, 263] on div "Remarcação ABRIR" at bounding box center [132, 272] width 159 height 111
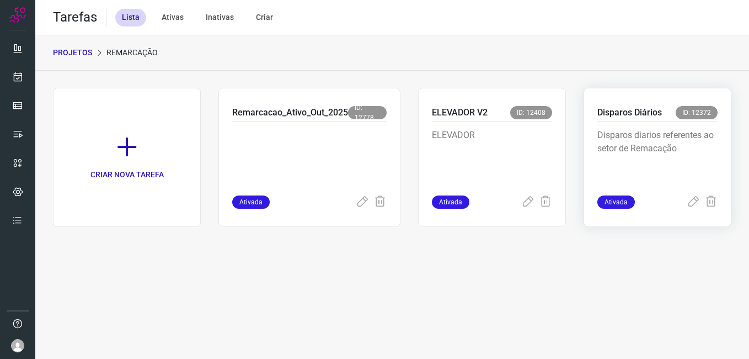
click at [688, 143] on p "Disparos diarios referentes ao setor de Remacação" at bounding box center [657, 156] width 120 height 55
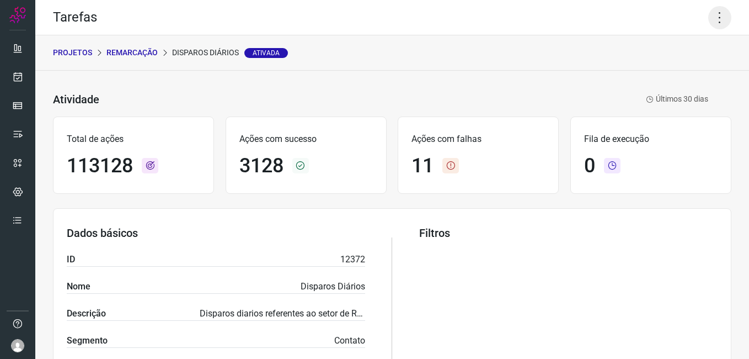
click at [713, 19] on icon at bounding box center [719, 17] width 23 height 23
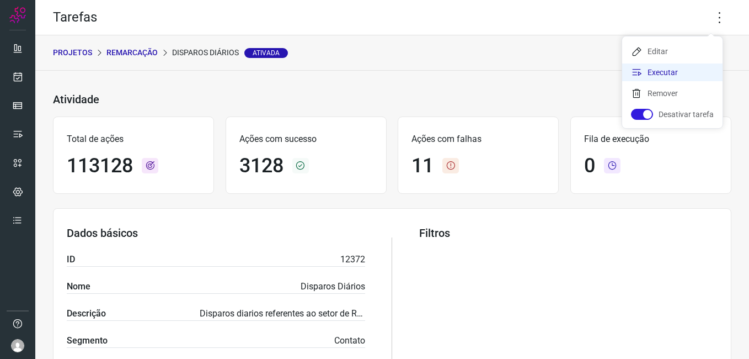
click at [664, 71] on li "Executar" at bounding box center [672, 72] width 100 height 18
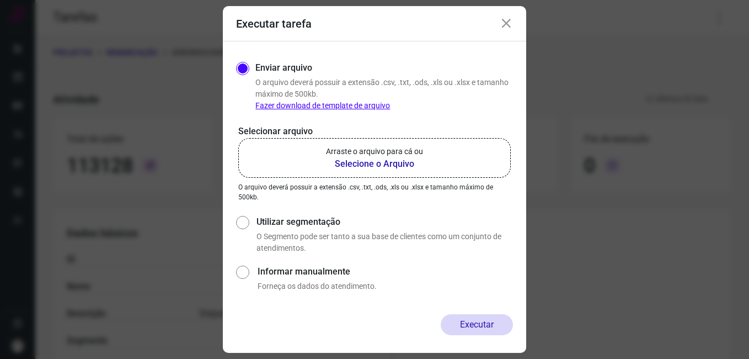
click at [398, 164] on b "Selecione o Arquivo" at bounding box center [374, 163] width 97 height 13
click at [0, 0] on input "Arraste o arquivo para cá ou Selecione o Arquivo" at bounding box center [0, 0] width 0 height 0
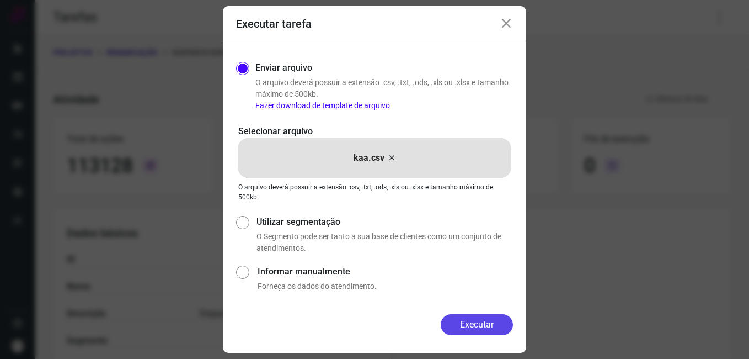
click at [469, 319] on button "Executar" at bounding box center [477, 324] width 72 height 21
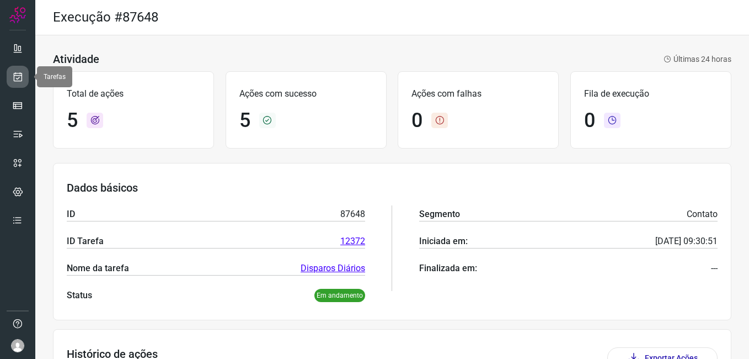
click at [14, 74] on icon at bounding box center [18, 76] width 12 height 11
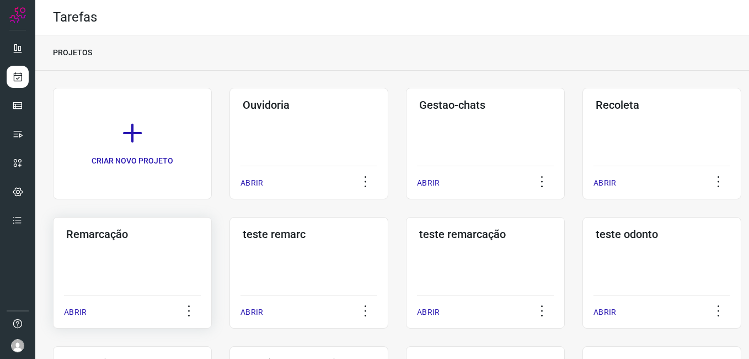
click at [115, 266] on div "Remarcação ABRIR" at bounding box center [132, 272] width 159 height 111
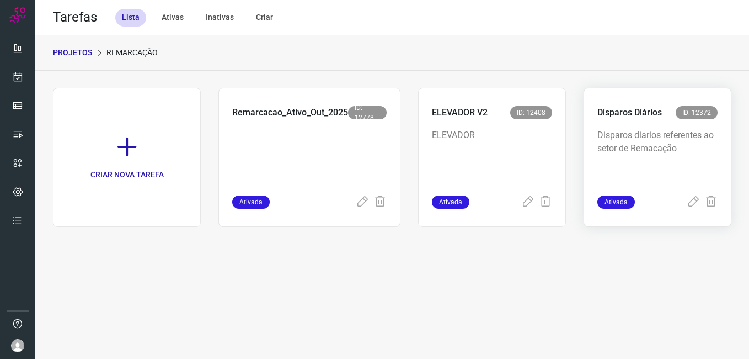
click at [634, 125] on div "Disparos diarios referentes ao setor de Remacação" at bounding box center [657, 158] width 120 height 73
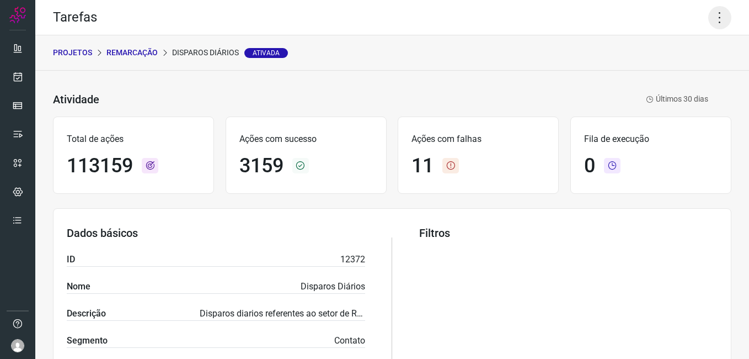
click at [715, 13] on icon at bounding box center [719, 17] width 23 height 23
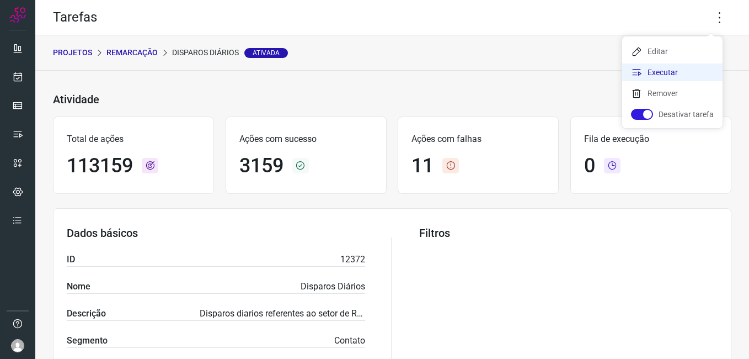
click at [673, 68] on li "Executar" at bounding box center [672, 72] width 100 height 18
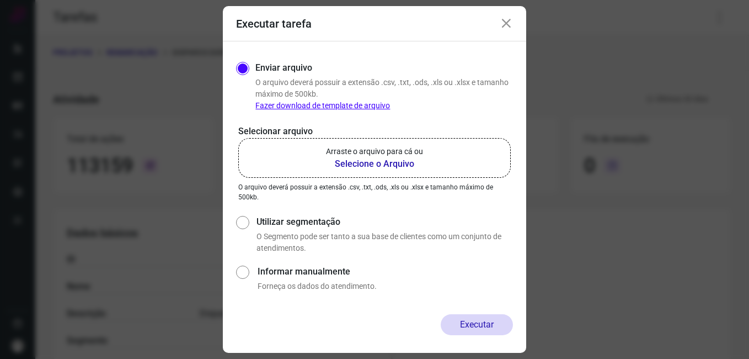
click at [358, 156] on p "Arraste o arquivo para cá ou" at bounding box center [374, 152] width 97 height 12
click at [0, 0] on input "Arraste o arquivo para cá ou Selecione o Arquivo" at bounding box center [0, 0] width 0 height 0
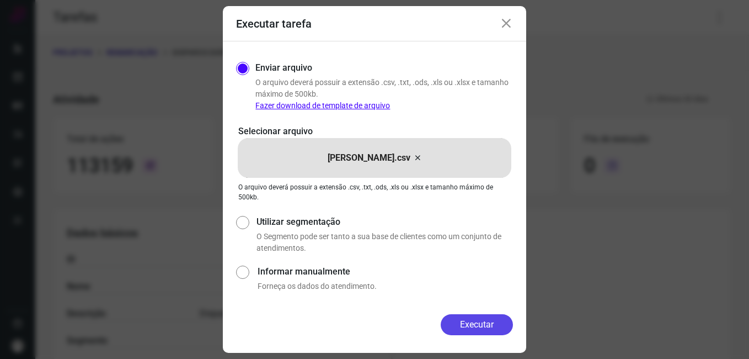
click at [472, 324] on button "Executar" at bounding box center [477, 324] width 72 height 21
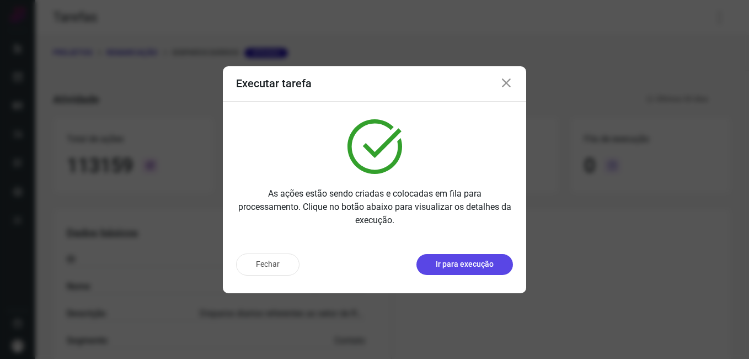
click at [478, 269] on button "Ir para execução" at bounding box center [464, 264] width 97 height 21
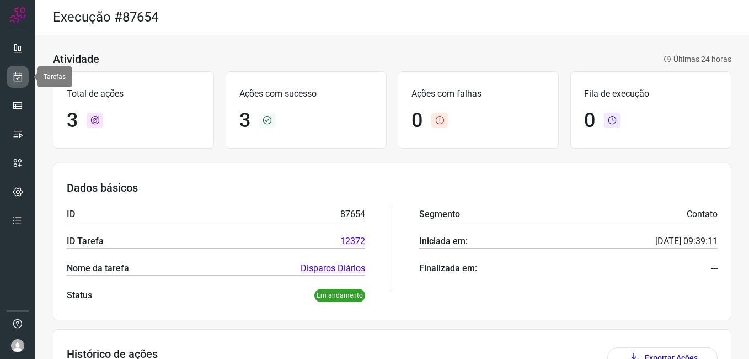
click at [18, 83] on link at bounding box center [18, 77] width 22 height 22
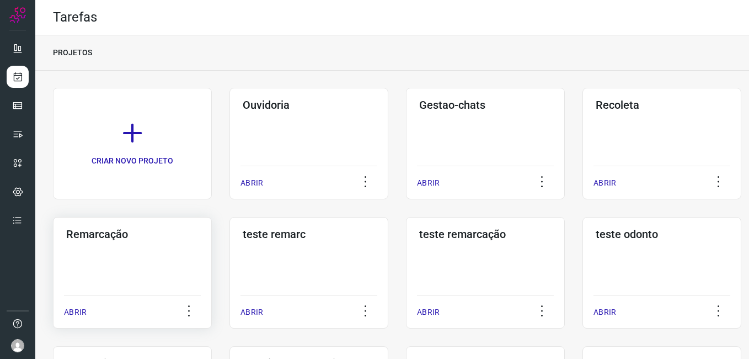
click at [140, 248] on div "Remarcação ABRIR" at bounding box center [132, 272] width 159 height 111
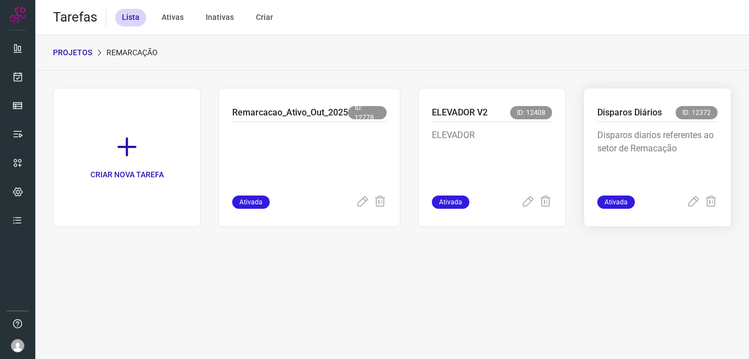
click at [643, 148] on p "Disparos diarios referentes ao setor de Remacação" at bounding box center [657, 156] width 120 height 55
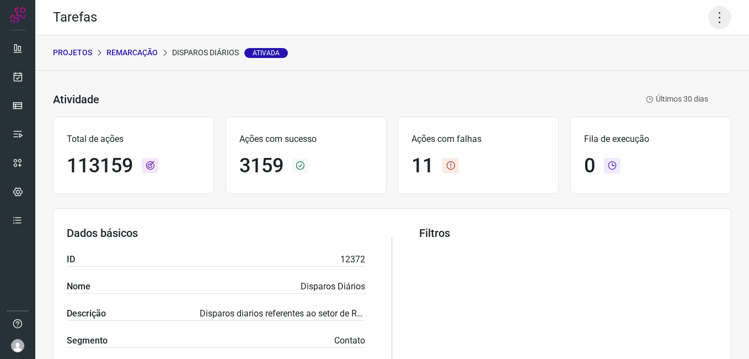
click at [710, 23] on icon at bounding box center [719, 17] width 23 height 23
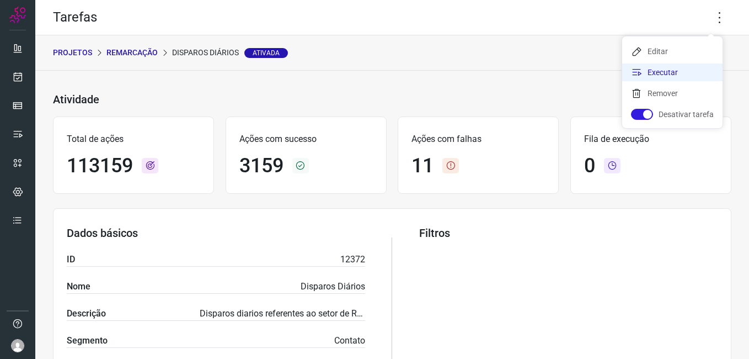
click at [689, 68] on li "Executar" at bounding box center [672, 72] width 100 height 18
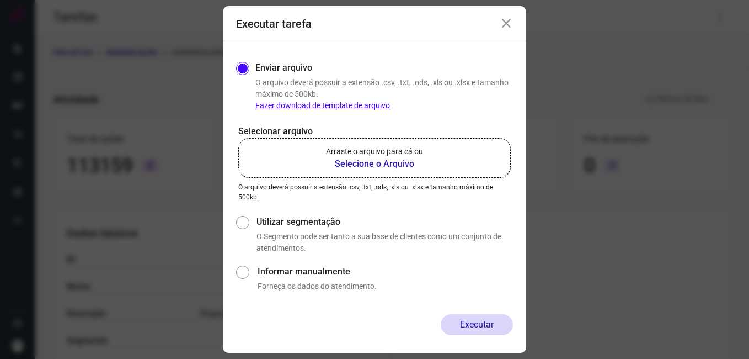
click at [381, 168] on b "Selecione o Arquivo" at bounding box center [374, 163] width 97 height 13
click at [0, 0] on input "Arraste o arquivo para cá ou Selecione o Arquivo" at bounding box center [0, 0] width 0 height 0
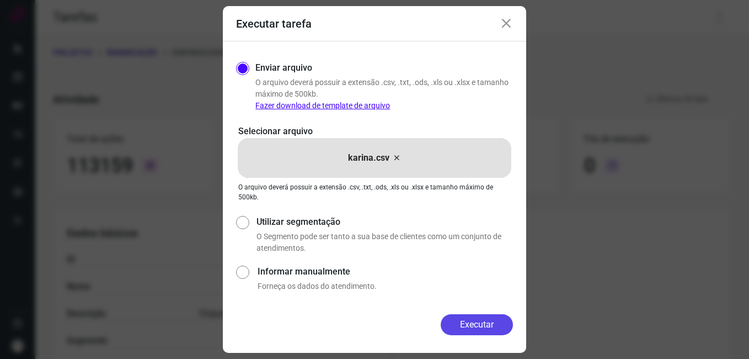
click at [457, 318] on button "Executar" at bounding box center [477, 324] width 72 height 21
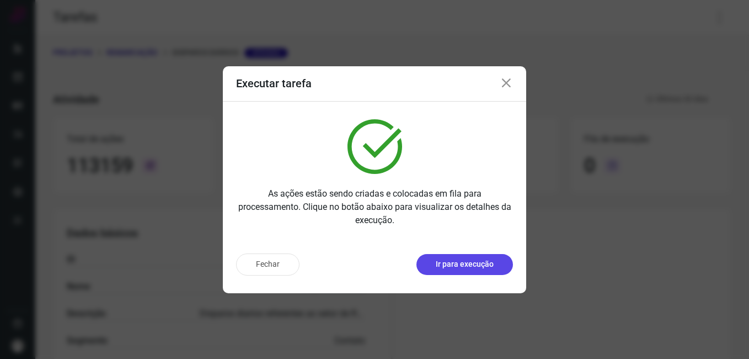
click at [452, 260] on p "Ir para execução" at bounding box center [465, 264] width 58 height 12
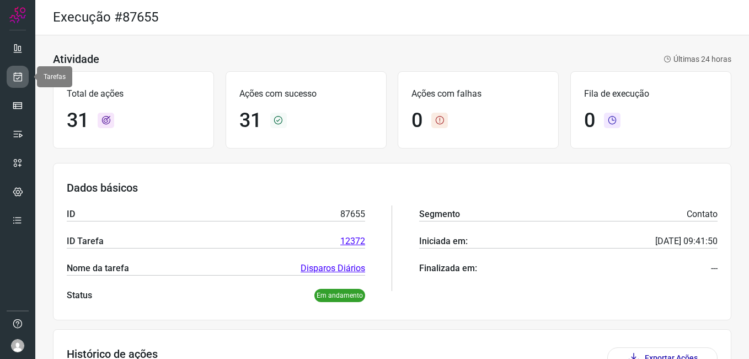
click at [12, 75] on link at bounding box center [18, 77] width 22 height 22
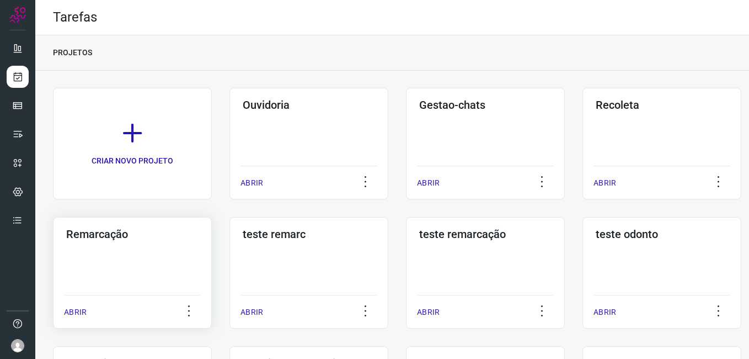
click at [168, 263] on div "Remarcação ABRIR" at bounding box center [132, 272] width 159 height 111
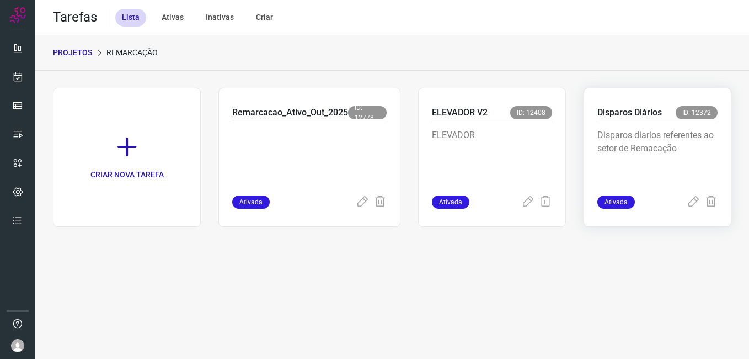
click at [665, 143] on p "Disparos diarios referentes ao setor de Remacação" at bounding box center [657, 156] width 120 height 55
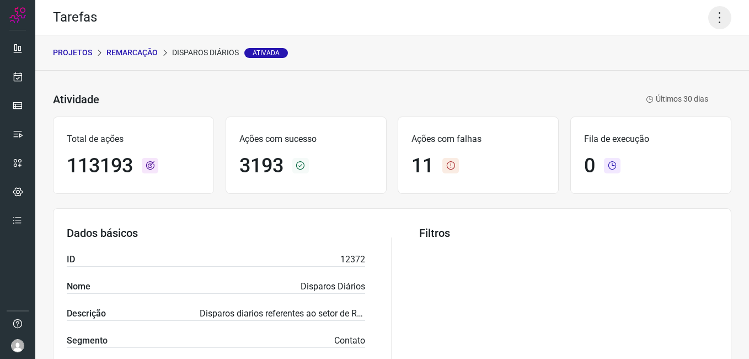
click at [716, 22] on icon at bounding box center [719, 17] width 23 height 23
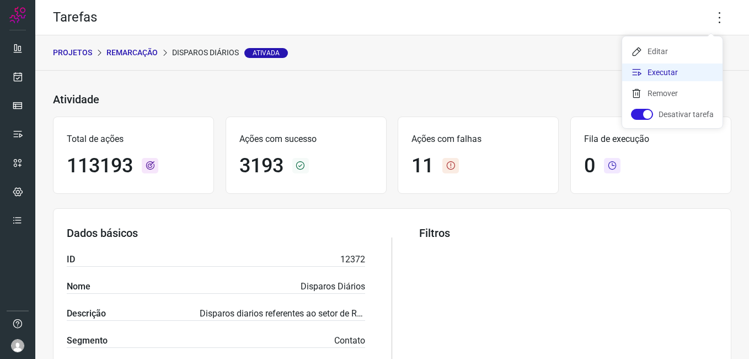
click at [681, 70] on li "Executar" at bounding box center [672, 72] width 100 height 18
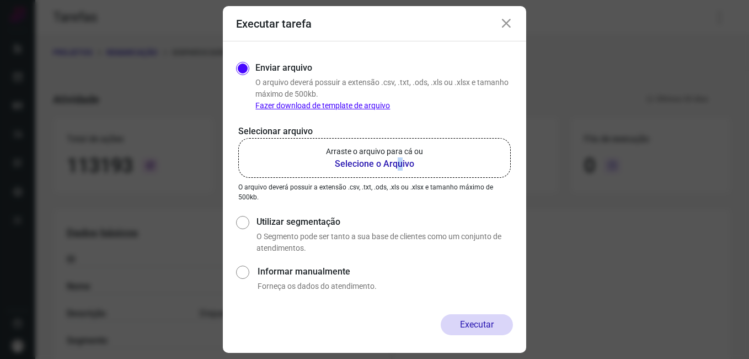
click at [399, 158] on b "Selecione o Arquivo" at bounding box center [374, 163] width 97 height 13
drag, startPoint x: 399, startPoint y: 158, endPoint x: 362, endPoint y: 165, distance: 37.6
click at [362, 165] on b "Selecione o Arquivo" at bounding box center [374, 163] width 97 height 13
click at [0, 0] on input "Arraste o arquivo para cá ou Selecione o Arquivo" at bounding box center [0, 0] width 0 height 0
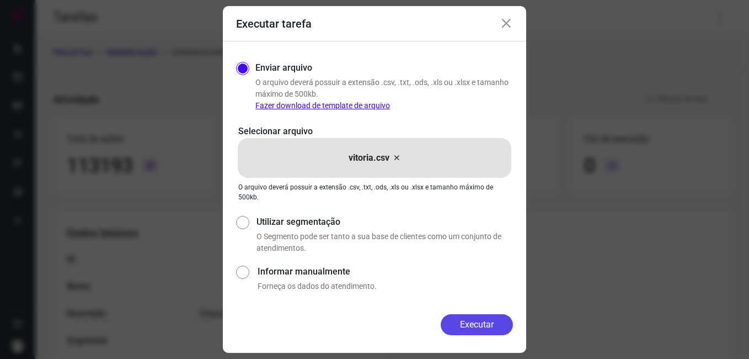
click at [472, 318] on button "Executar" at bounding box center [477, 324] width 72 height 21
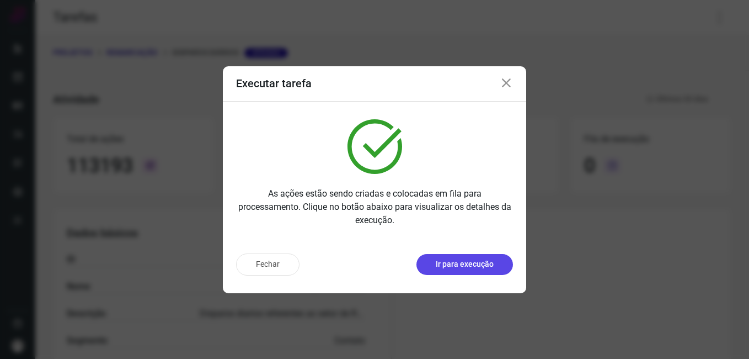
click at [432, 256] on button "Ir para execução" at bounding box center [464, 264] width 97 height 21
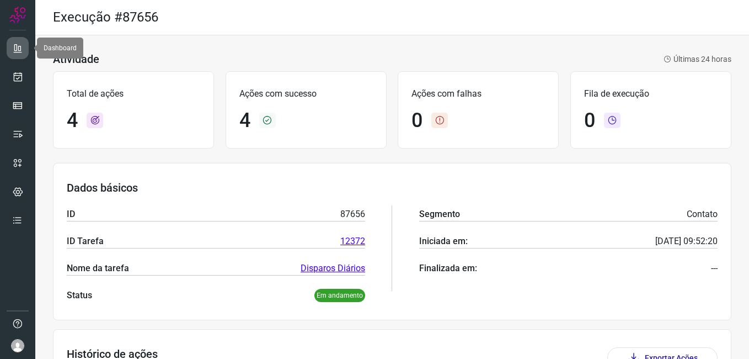
click at [19, 50] on icon at bounding box center [17, 47] width 11 height 11
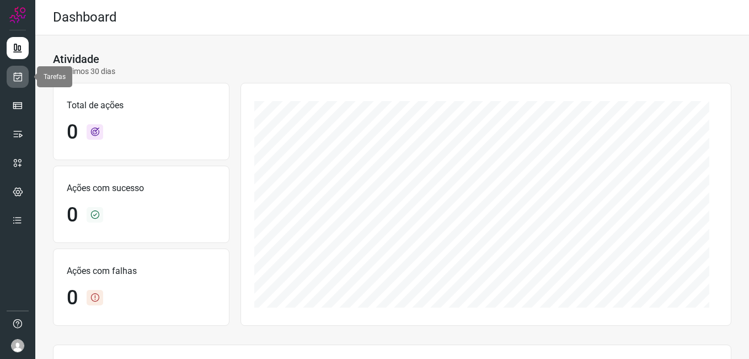
click at [21, 79] on icon at bounding box center [18, 76] width 12 height 11
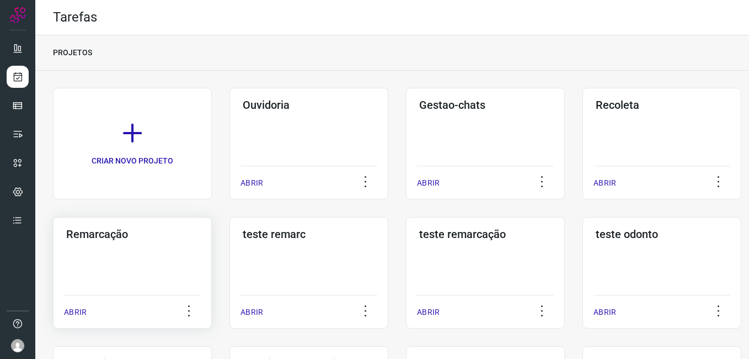
click at [155, 241] on div "Remarcação ABRIR" at bounding box center [132, 272] width 159 height 111
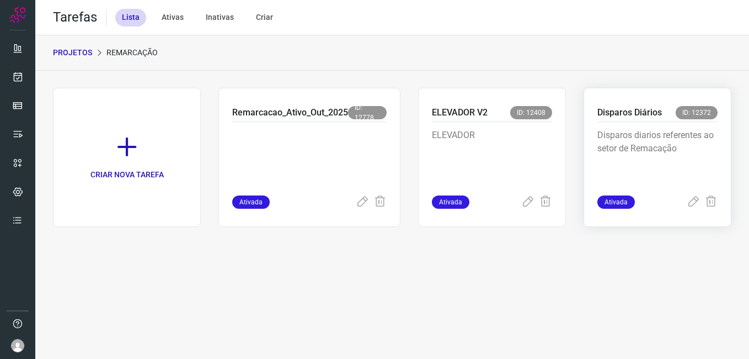
click at [661, 127] on div "Disparos diarios referentes ao setor de Remacação" at bounding box center [657, 158] width 120 height 73
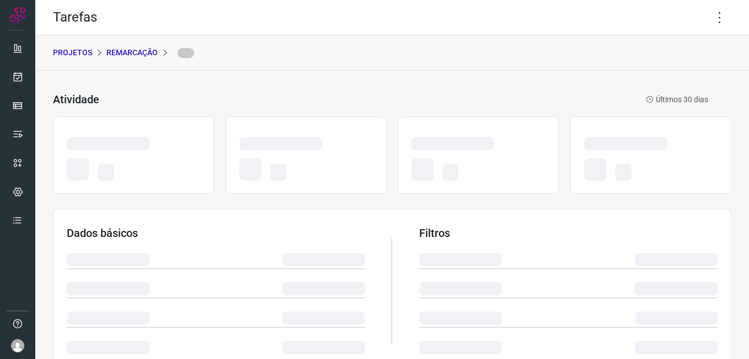
click at [724, 19] on div "Tarefas" at bounding box center [392, 17] width 714 height 35
click at [715, 18] on icon at bounding box center [719, 17] width 23 height 23
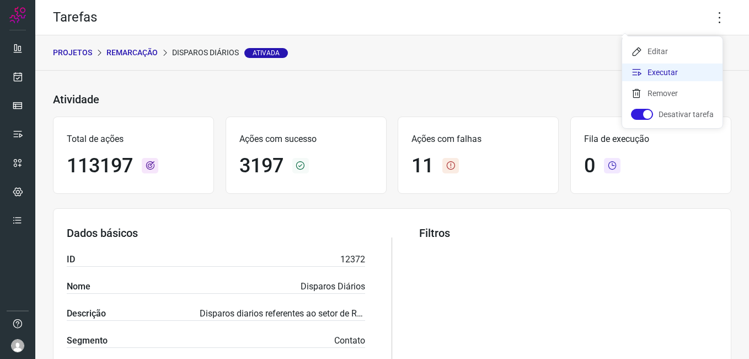
click at [677, 72] on li "Executar" at bounding box center [672, 72] width 100 height 18
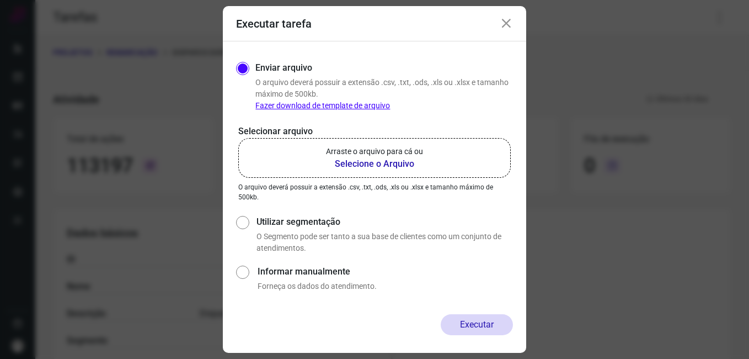
click at [355, 163] on b "Selecione o Arquivo" at bounding box center [374, 163] width 97 height 13
click at [0, 0] on input "Arraste o arquivo para cá ou Selecione o Arquivo" at bounding box center [0, 0] width 0 height 0
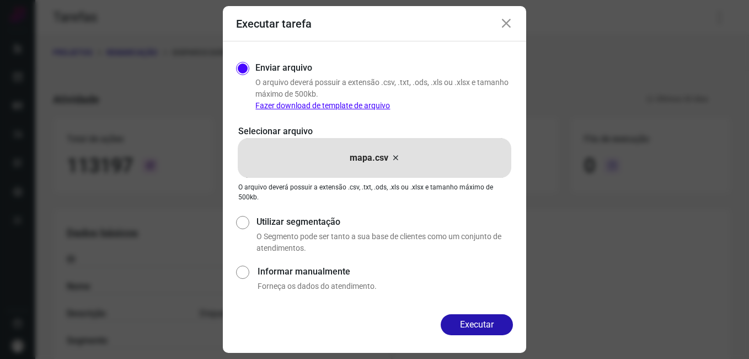
click at [473, 318] on button "Executar" at bounding box center [477, 324] width 72 height 21
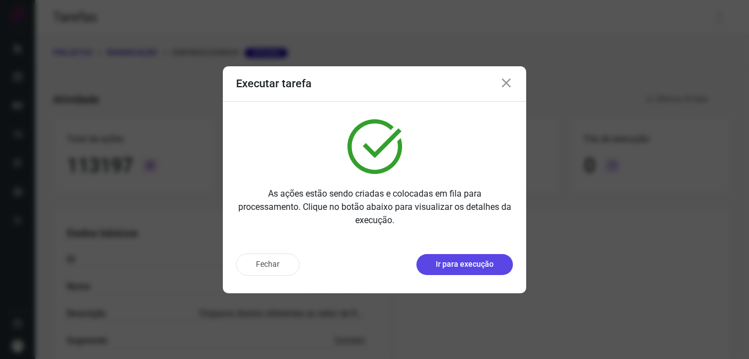
click at [488, 261] on p "Ir para execução" at bounding box center [465, 264] width 58 height 12
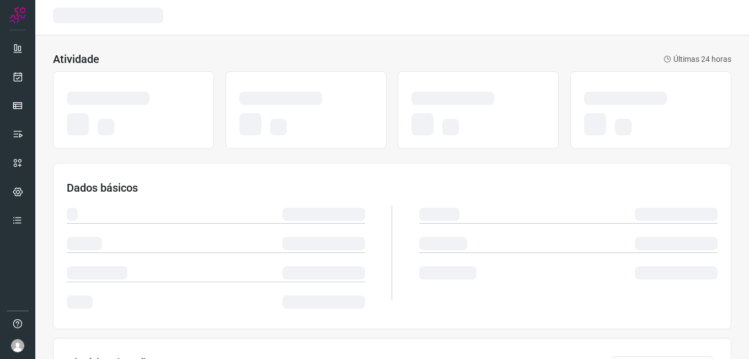
click at [309, 62] on div "Atividade Últimas 24 horas" at bounding box center [392, 58] width 678 height 13
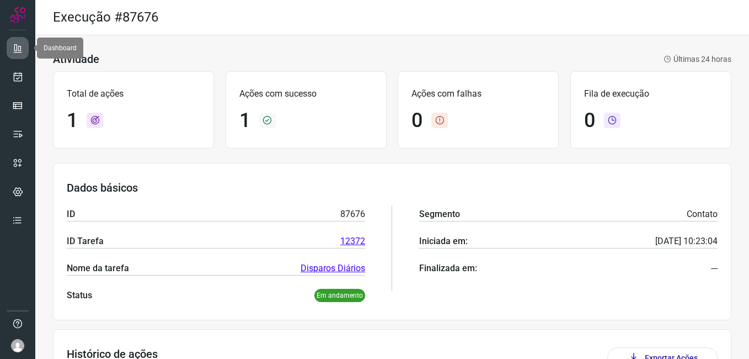
click at [23, 56] on link at bounding box center [18, 48] width 22 height 22
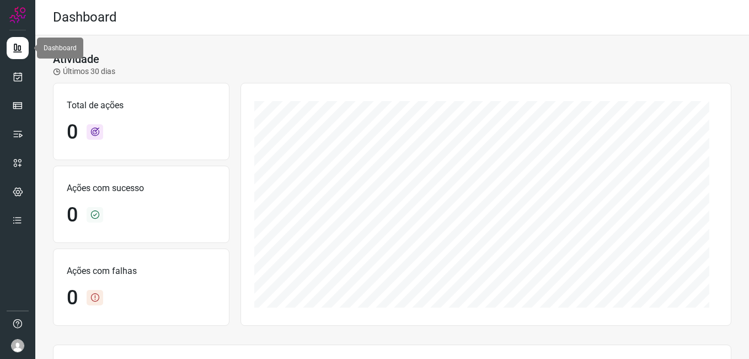
click at [23, 55] on link at bounding box center [18, 48] width 22 height 22
click at [23, 78] on icon at bounding box center [18, 76] width 12 height 11
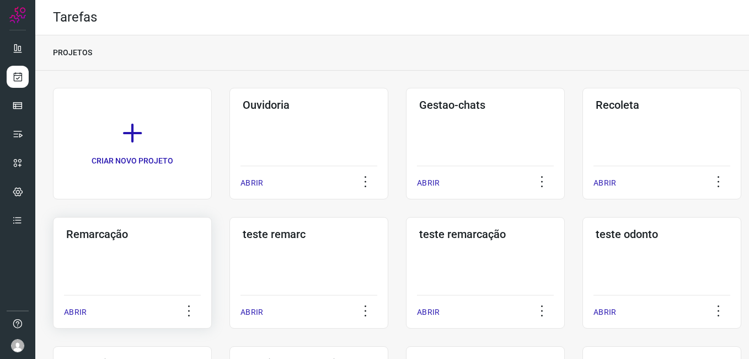
click at [148, 247] on div "Remarcação ABRIR" at bounding box center [132, 272] width 159 height 111
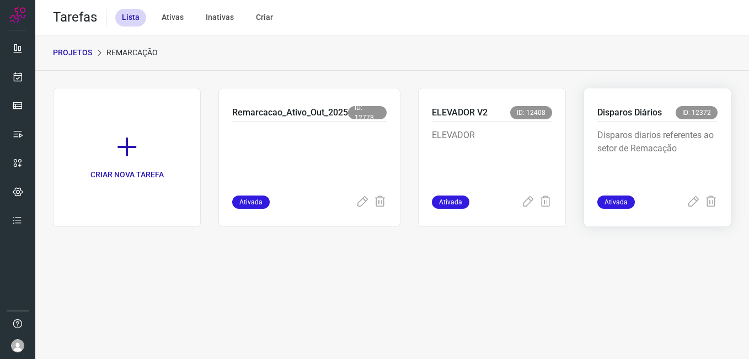
click at [694, 133] on p "Disparos diarios referentes ao setor de Remacação" at bounding box center [657, 156] width 120 height 55
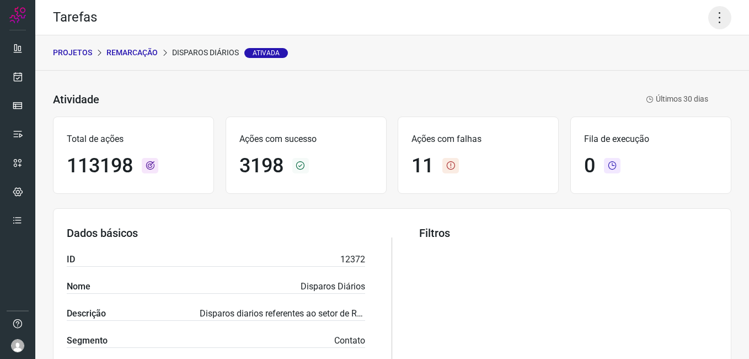
click at [712, 20] on icon at bounding box center [719, 17] width 23 height 23
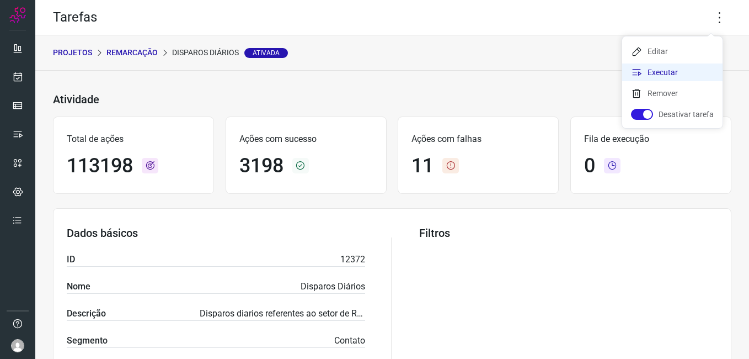
click at [650, 76] on li "Executar" at bounding box center [672, 72] width 100 height 18
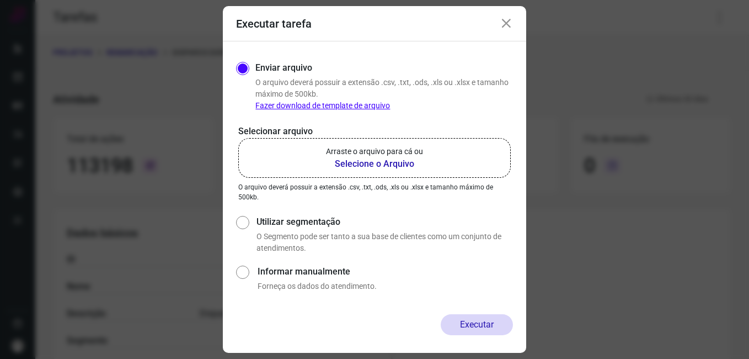
click at [396, 163] on b "Selecione o Arquivo" at bounding box center [374, 163] width 97 height 13
click at [0, 0] on input "Arraste o arquivo para cá ou Selecione o Arquivo" at bounding box center [0, 0] width 0 height 0
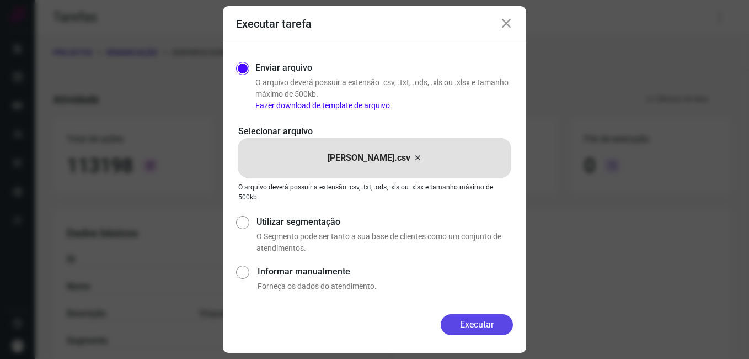
click at [476, 328] on button "Executar" at bounding box center [477, 324] width 72 height 21
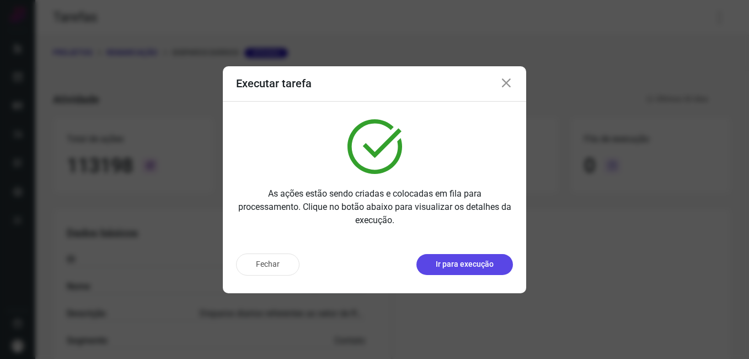
click at [466, 263] on p "Ir para execução" at bounding box center [465, 264] width 58 height 12
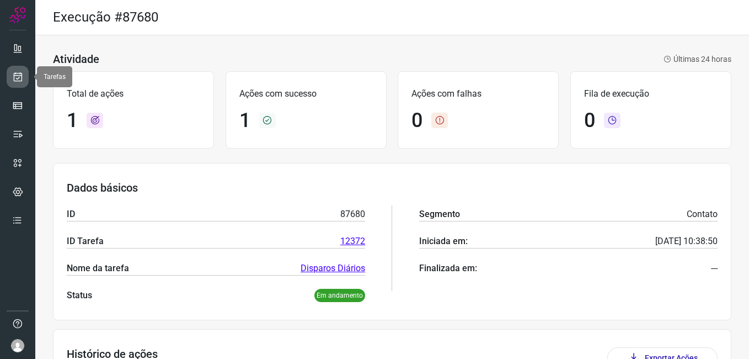
click at [16, 74] on icon at bounding box center [18, 76] width 12 height 11
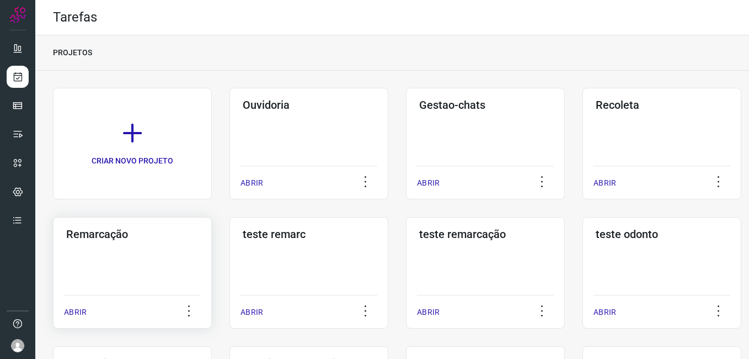
click at [129, 249] on div "Remarcação ABRIR" at bounding box center [132, 272] width 159 height 111
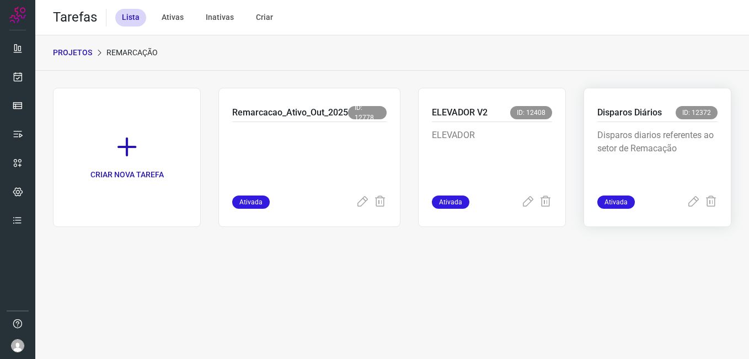
click at [657, 139] on p "Disparos diarios referentes ao setor de Remacação" at bounding box center [657, 156] width 120 height 55
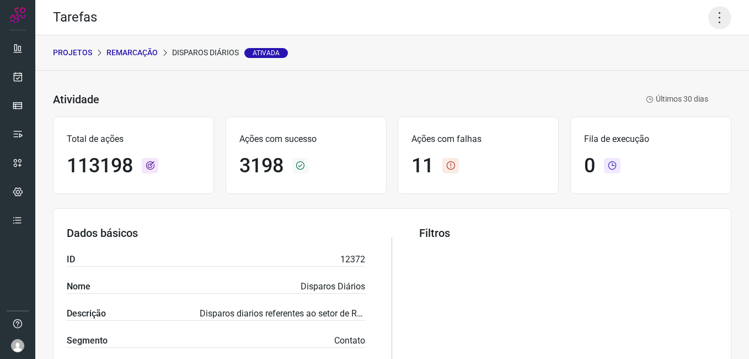
click at [708, 18] on icon at bounding box center [719, 17] width 23 height 23
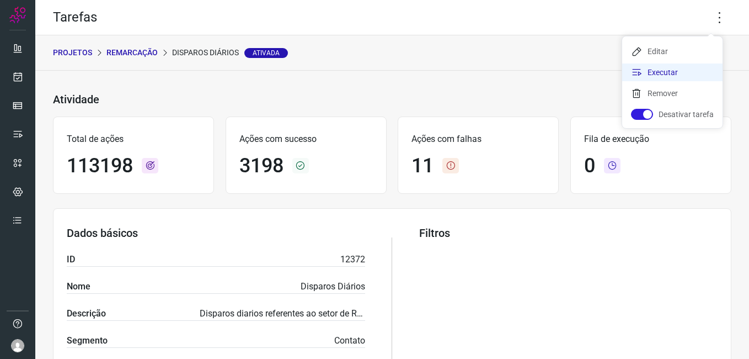
click at [665, 70] on li "Executar" at bounding box center [672, 72] width 100 height 18
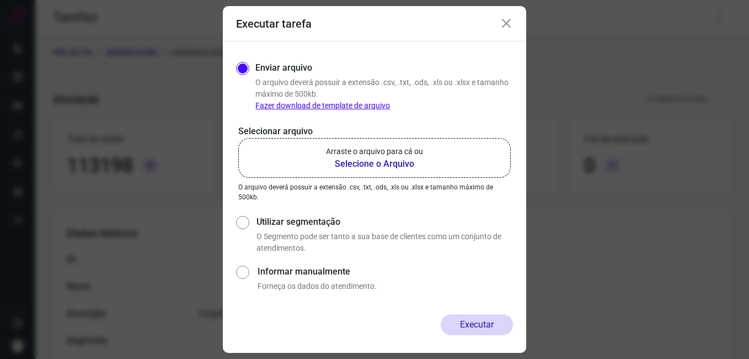
click at [388, 168] on b "Selecione o Arquivo" at bounding box center [374, 163] width 97 height 13
click at [0, 0] on input "Arraste o arquivo para cá ou Selecione o Arquivo" at bounding box center [0, 0] width 0 height 0
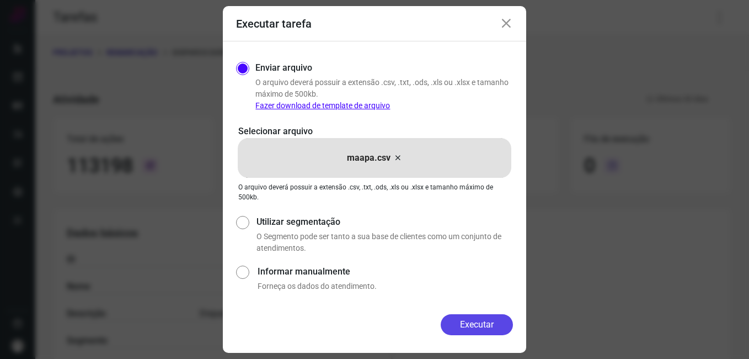
click at [498, 324] on button "Executar" at bounding box center [477, 324] width 72 height 21
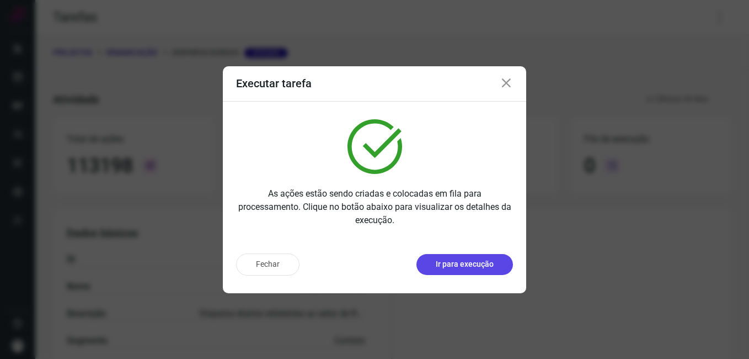
click at [456, 261] on p "Ir para execução" at bounding box center [465, 264] width 58 height 12
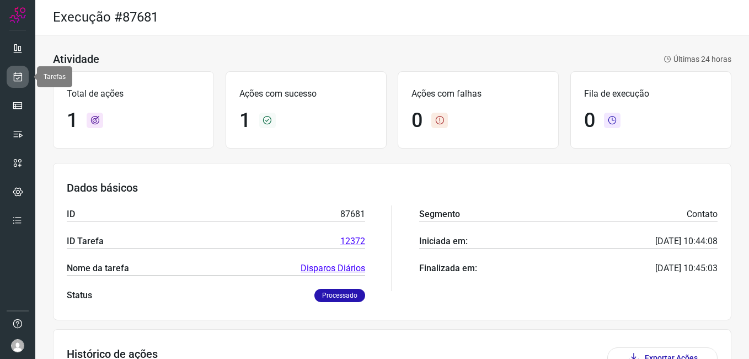
click at [19, 74] on icon at bounding box center [18, 76] width 12 height 11
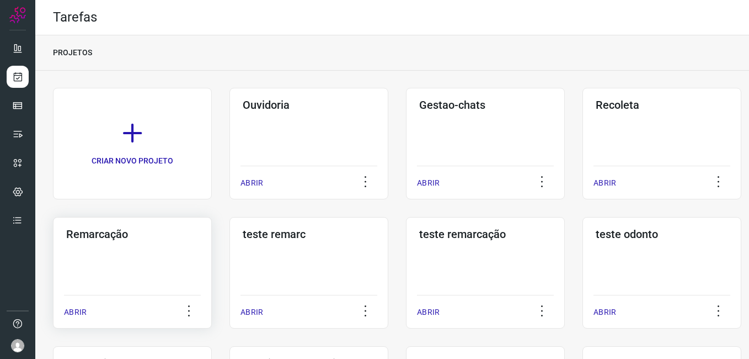
click at [110, 253] on div "Remarcação ABRIR" at bounding box center [132, 272] width 159 height 111
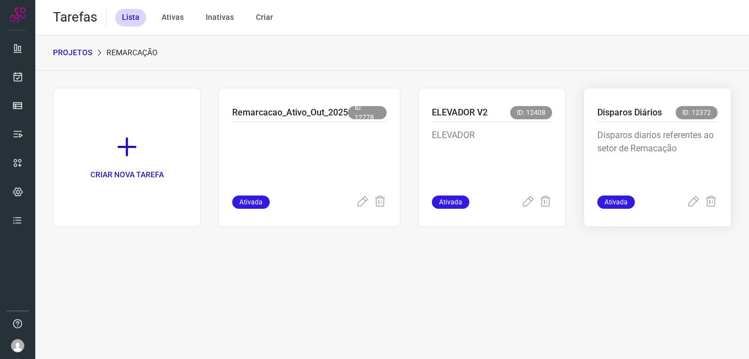
click at [632, 129] on p "Disparos diarios referentes ao setor de Remacação" at bounding box center [657, 156] width 120 height 55
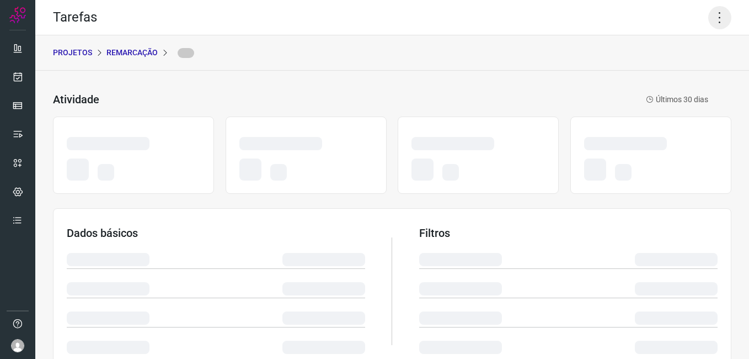
click at [711, 20] on icon at bounding box center [719, 17] width 23 height 23
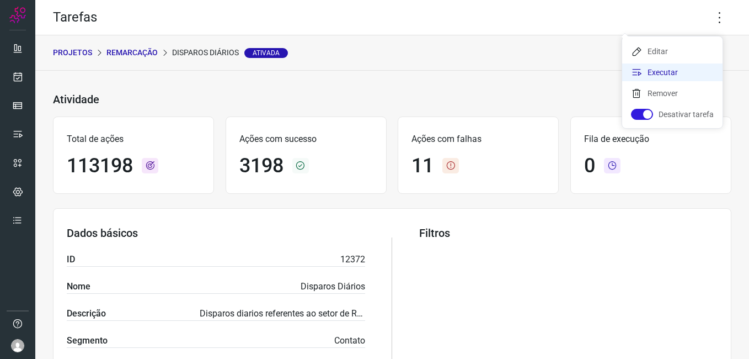
click at [665, 73] on li "Executar" at bounding box center [672, 72] width 100 height 18
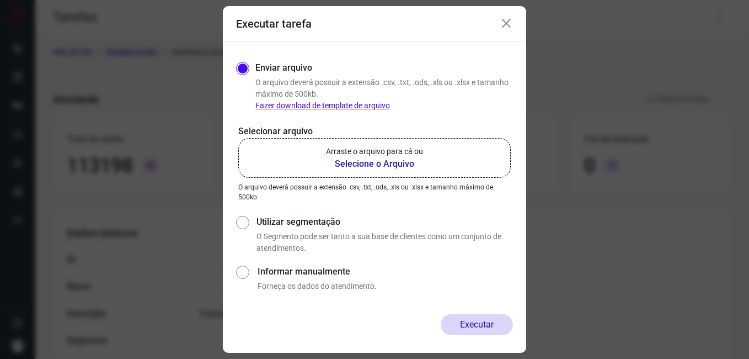
click at [395, 163] on b "Selecione o Arquivo" at bounding box center [374, 163] width 97 height 13
click at [0, 0] on input "Arraste o arquivo para cá ou Selecione o Arquivo" at bounding box center [0, 0] width 0 height 0
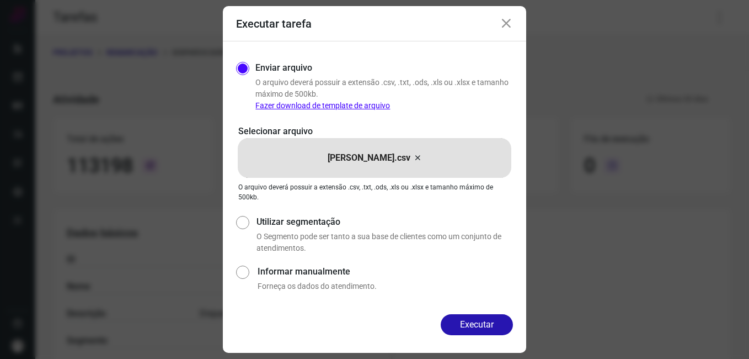
click at [487, 320] on button "Executar" at bounding box center [477, 324] width 72 height 21
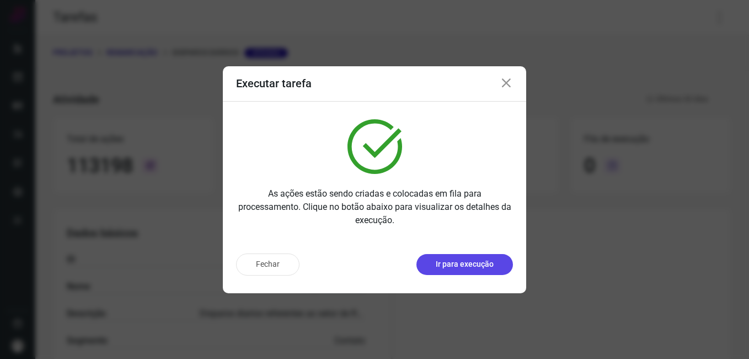
click at [461, 265] on p "Ir para execução" at bounding box center [465, 264] width 58 height 12
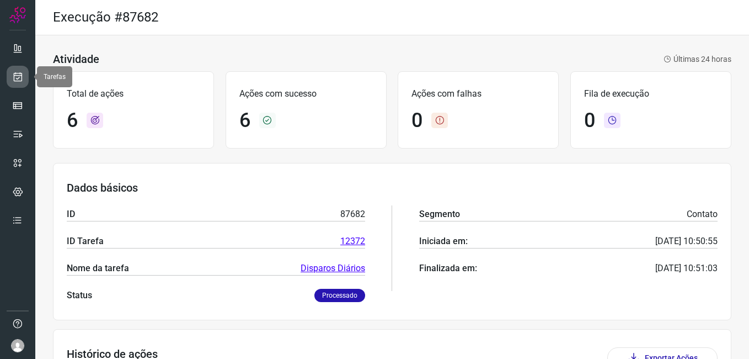
click at [26, 76] on link at bounding box center [18, 77] width 22 height 22
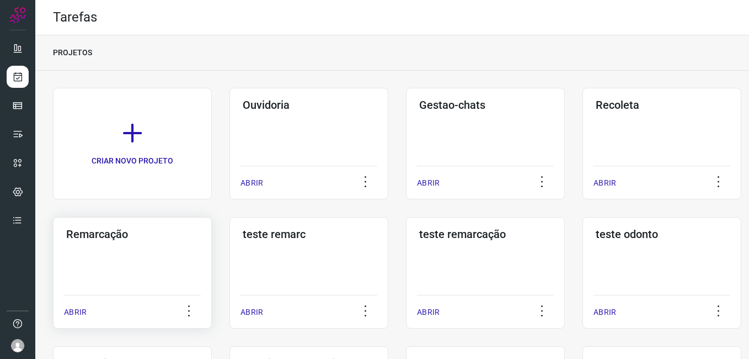
click at [167, 289] on div "Remarcação ABRIR" at bounding box center [132, 272] width 159 height 111
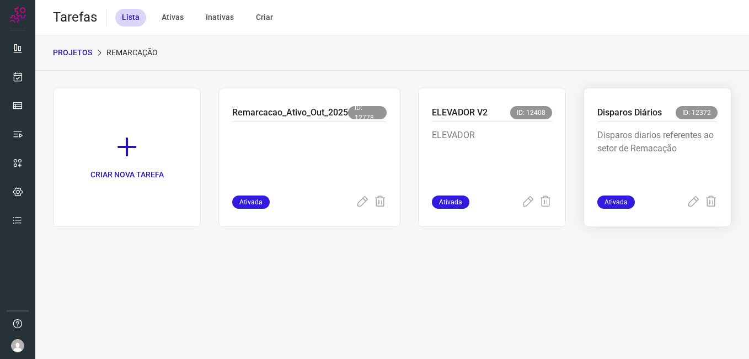
click at [640, 122] on div "Disparos diarios referentes ao setor de Remacação" at bounding box center [657, 158] width 120 height 73
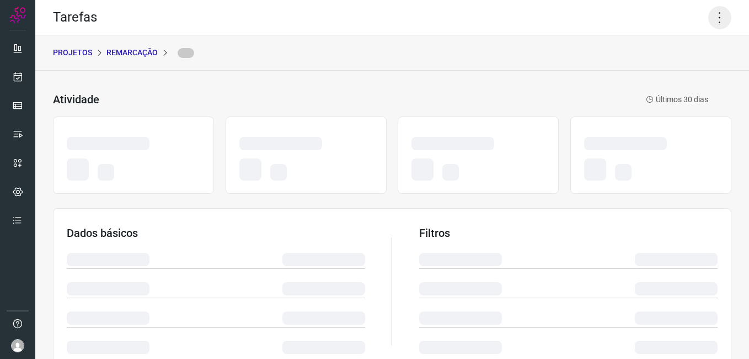
click at [713, 29] on icon at bounding box center [719, 17] width 23 height 23
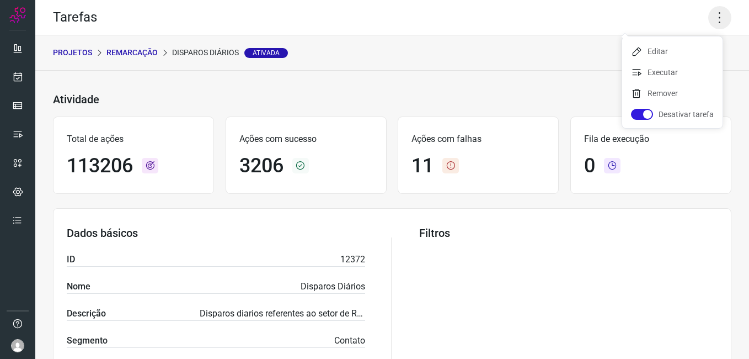
click at [713, 23] on icon at bounding box center [719, 17] width 23 height 23
click at [674, 74] on li "Executar" at bounding box center [672, 72] width 100 height 18
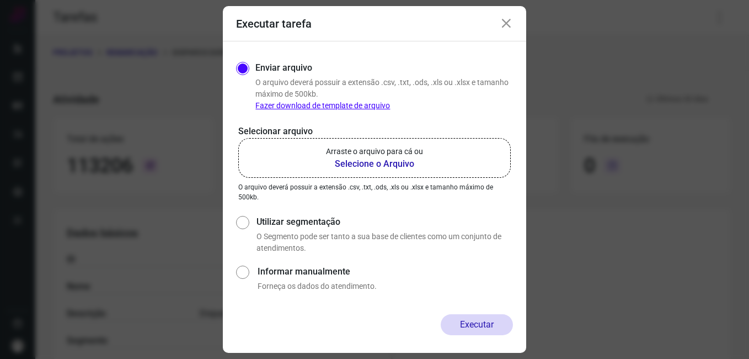
click at [391, 158] on b "Selecione o Arquivo" at bounding box center [374, 163] width 97 height 13
click at [0, 0] on input "Arraste o arquivo para cá ou Selecione o Arquivo" at bounding box center [0, 0] width 0 height 0
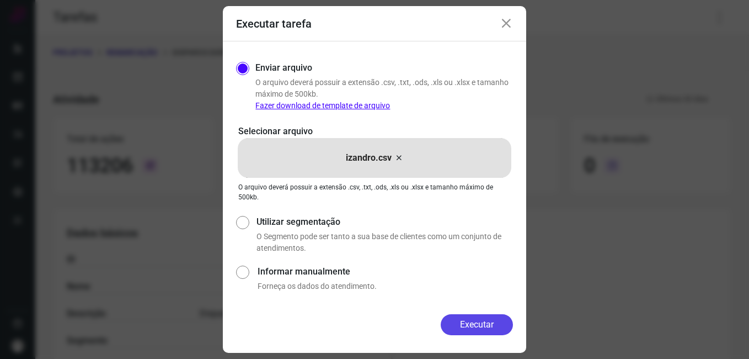
click at [499, 321] on button "Executar" at bounding box center [477, 324] width 72 height 21
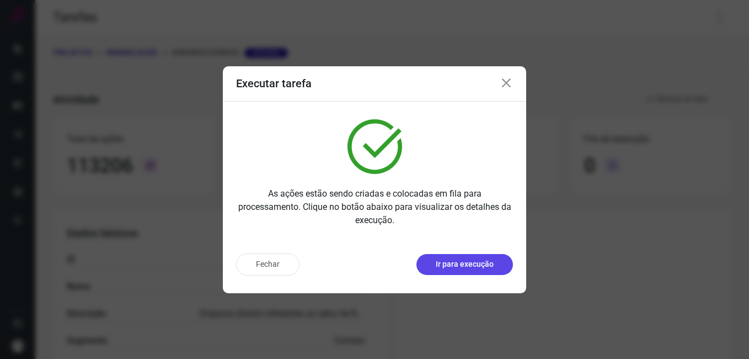
click at [474, 265] on p "Ir para execução" at bounding box center [465, 264] width 58 height 12
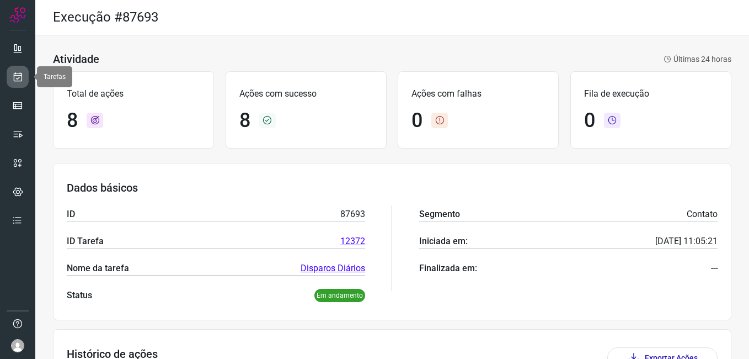
click at [8, 79] on link at bounding box center [18, 77] width 22 height 22
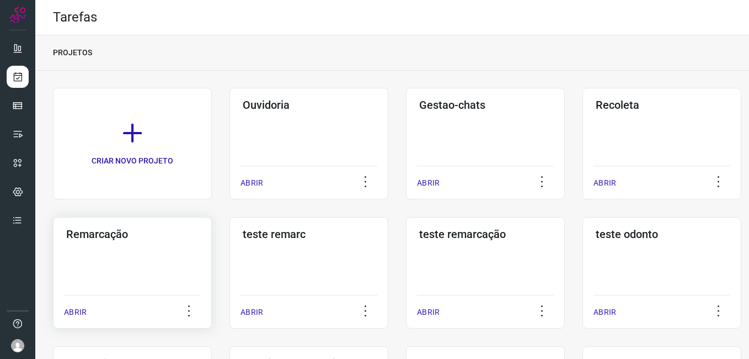
click at [135, 262] on div "Remarcação ABRIR" at bounding box center [132, 272] width 159 height 111
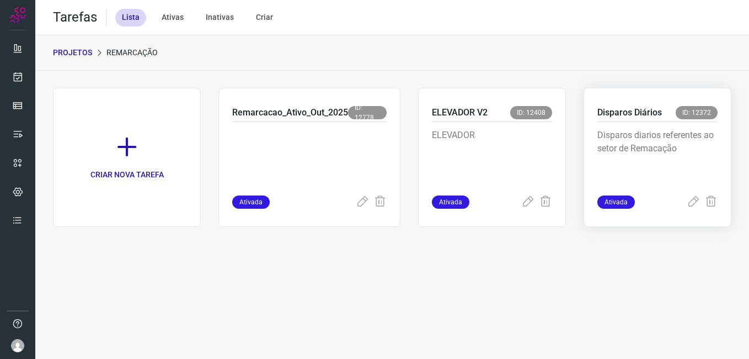
click at [665, 174] on p "Disparos diarios referentes ao setor de Remacação" at bounding box center [657, 156] width 120 height 55
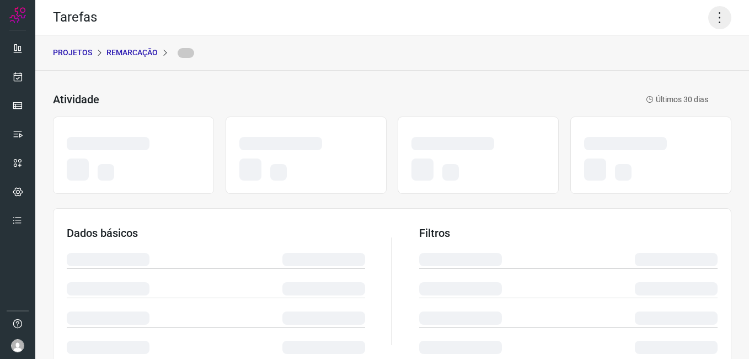
click at [712, 18] on icon at bounding box center [719, 17] width 23 height 23
click at [710, 16] on icon at bounding box center [719, 17] width 23 height 23
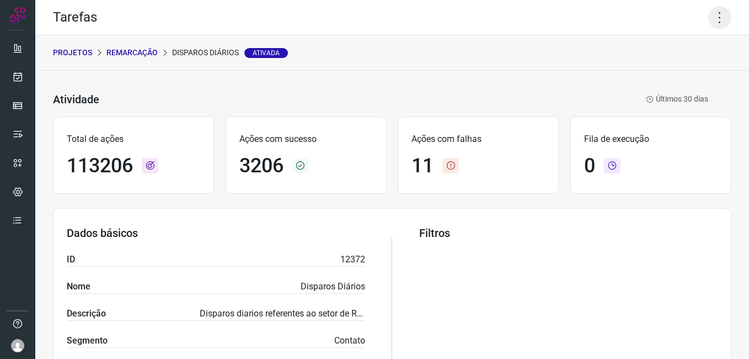
click at [710, 18] on icon at bounding box center [719, 17] width 23 height 23
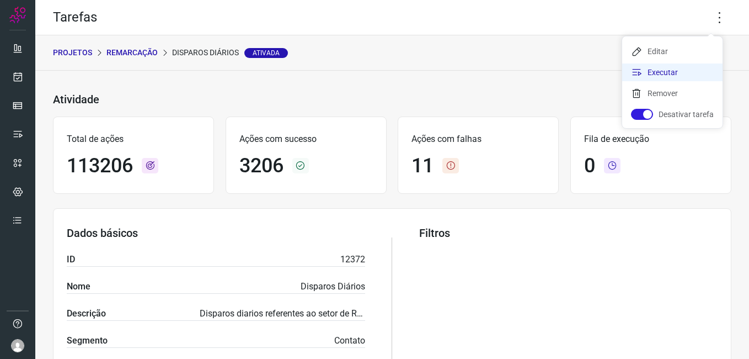
click at [680, 74] on li "Executar" at bounding box center [672, 72] width 100 height 18
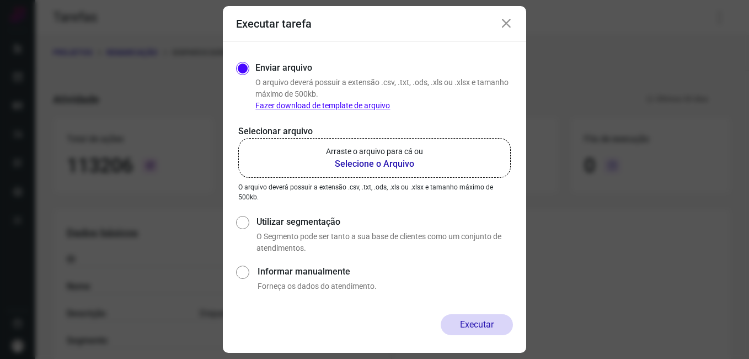
click at [410, 165] on b "Selecione o Arquivo" at bounding box center [374, 163] width 97 height 13
drag, startPoint x: 410, startPoint y: 165, endPoint x: 391, endPoint y: 162, distance: 20.1
click at [391, 162] on b "Selecione o Arquivo" at bounding box center [374, 163] width 97 height 13
click at [0, 0] on input "Arraste o arquivo para cá ou Selecione o Arquivo" at bounding box center [0, 0] width 0 height 0
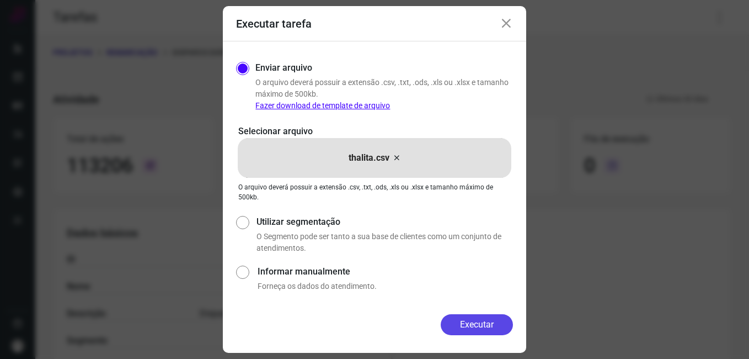
click at [473, 320] on button "Executar" at bounding box center [477, 324] width 72 height 21
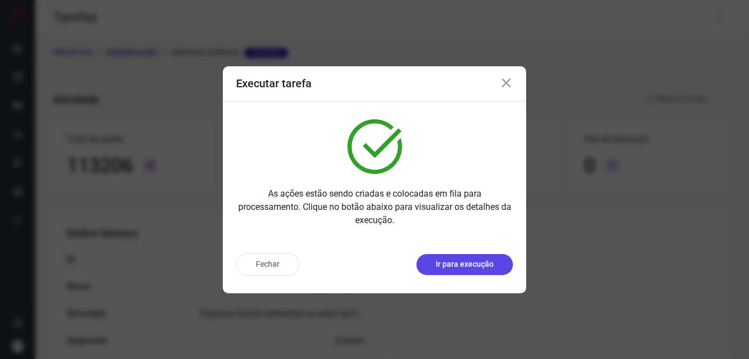
click at [481, 254] on button "Ir para execução" at bounding box center [464, 264] width 97 height 21
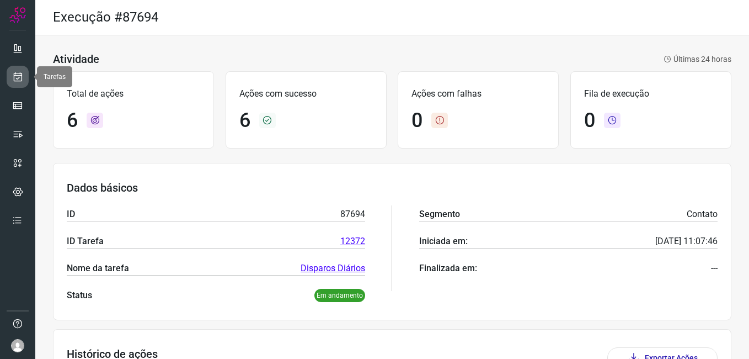
click at [24, 73] on link at bounding box center [18, 77] width 22 height 22
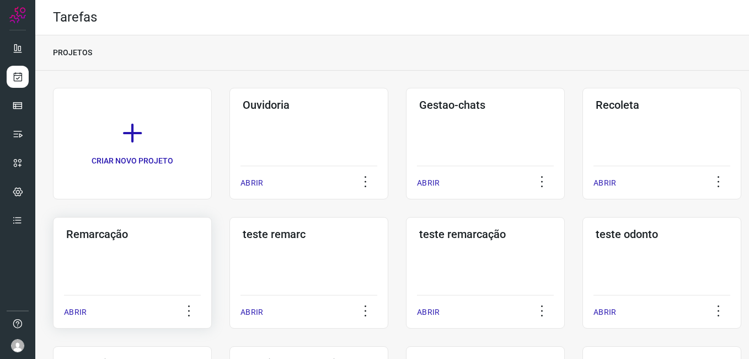
click at [142, 266] on div "Remarcação ABRIR" at bounding box center [132, 272] width 159 height 111
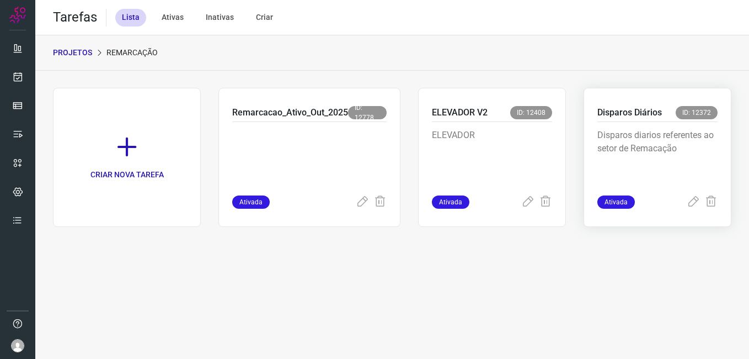
click at [640, 134] on p "Disparos diarios referentes ao setor de Remacação" at bounding box center [657, 156] width 120 height 55
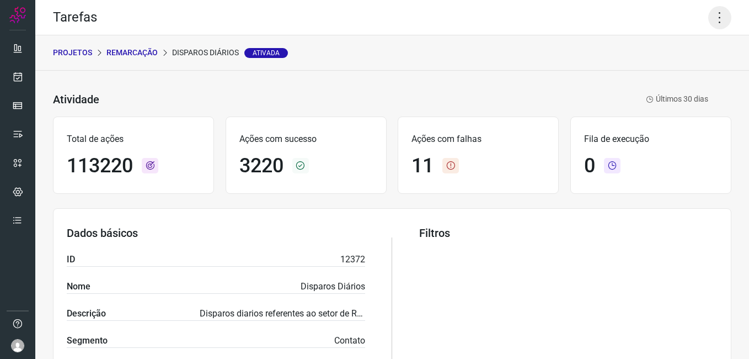
click at [714, 10] on icon at bounding box center [719, 17] width 23 height 23
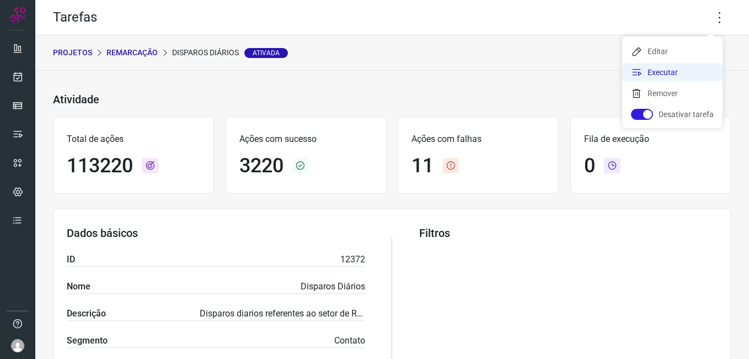
click at [659, 71] on li "Executar" at bounding box center [672, 72] width 100 height 18
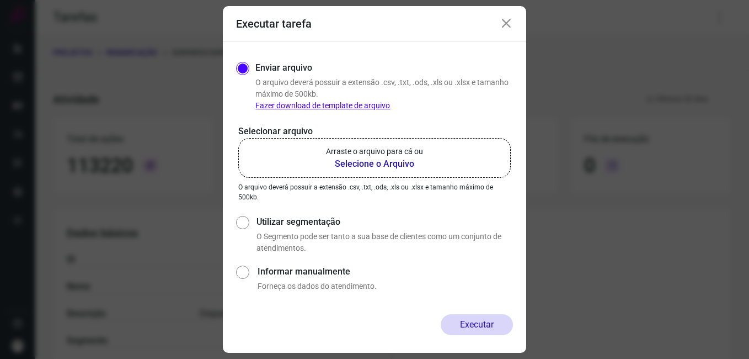
click at [386, 169] on b "Selecione o Arquivo" at bounding box center [374, 163] width 97 height 13
click at [0, 0] on input "Arraste o arquivo para cá ou Selecione o Arquivo" at bounding box center [0, 0] width 0 height 0
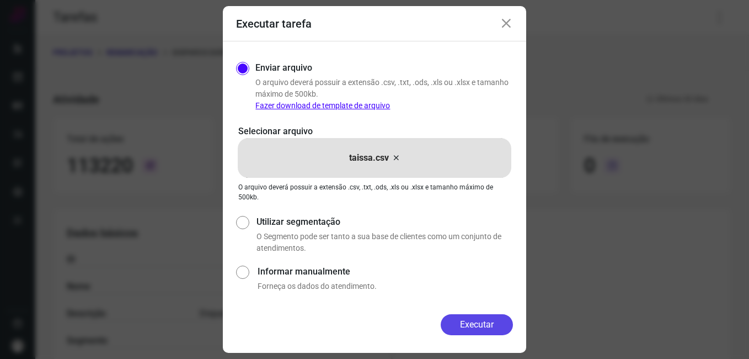
click at [488, 330] on button "Executar" at bounding box center [477, 324] width 72 height 21
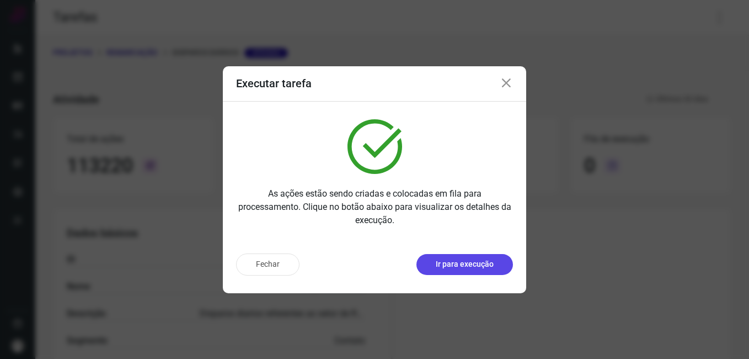
click at [474, 265] on p "Ir para execução" at bounding box center [465, 264] width 58 height 12
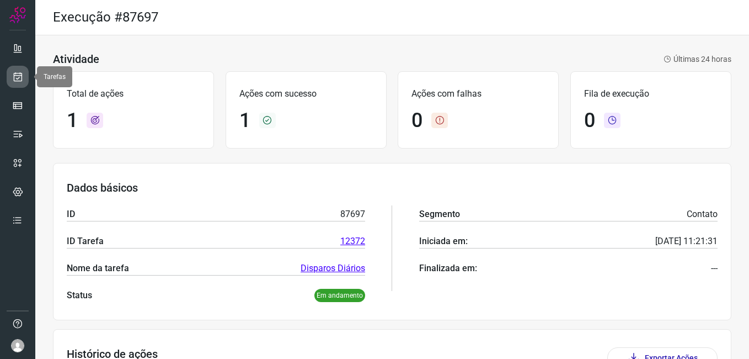
click at [18, 81] on icon at bounding box center [18, 76] width 12 height 11
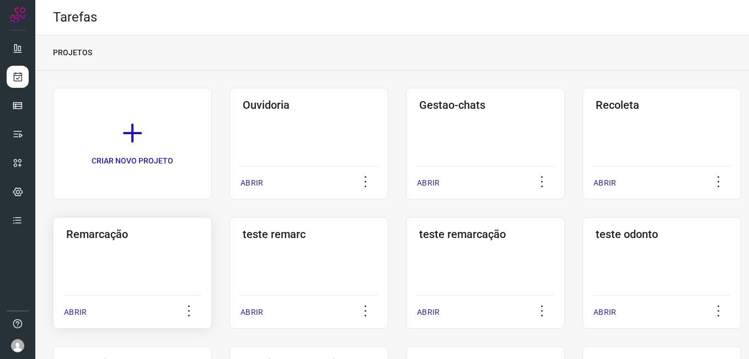
click at [165, 270] on div "Remarcação ABRIR" at bounding box center [132, 272] width 159 height 111
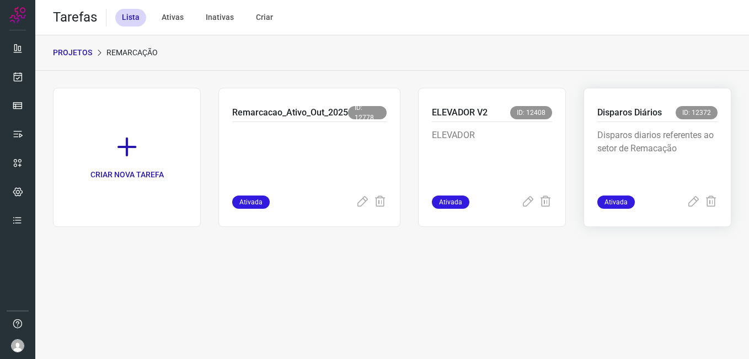
click at [644, 136] on p "Disparos diarios referentes ao setor de Remacação" at bounding box center [657, 156] width 120 height 55
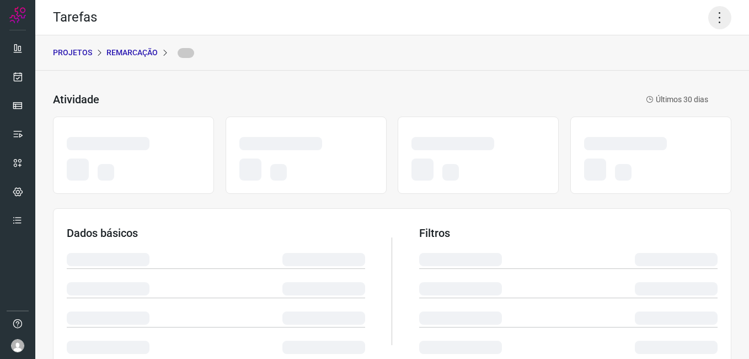
click at [709, 14] on icon at bounding box center [719, 17] width 23 height 23
click at [715, 18] on icon at bounding box center [719, 17] width 23 height 23
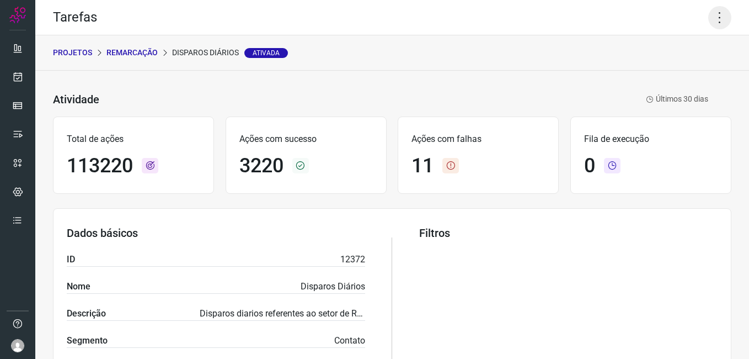
click at [711, 22] on icon at bounding box center [719, 17] width 23 height 23
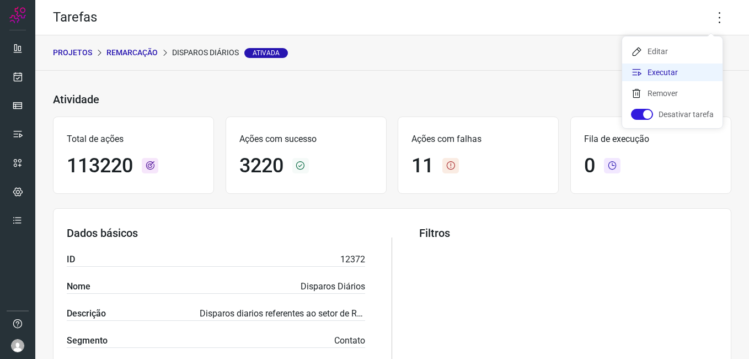
click at [670, 77] on li "Executar" at bounding box center [672, 72] width 100 height 18
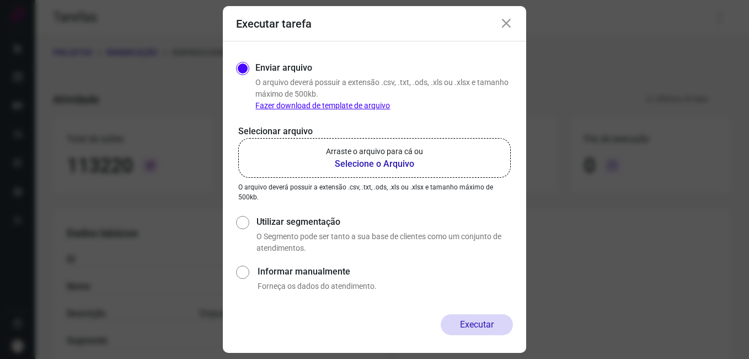
click at [358, 159] on b "Selecione o Arquivo" at bounding box center [374, 163] width 97 height 13
click at [0, 0] on input "Arraste o arquivo para cá ou Selecione o Arquivo" at bounding box center [0, 0] width 0 height 0
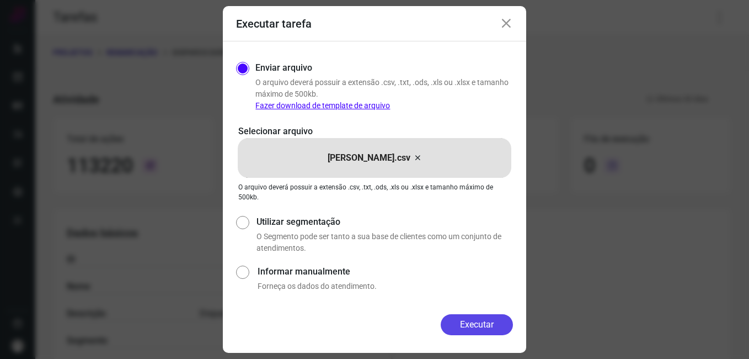
click at [473, 319] on button "Executar" at bounding box center [477, 324] width 72 height 21
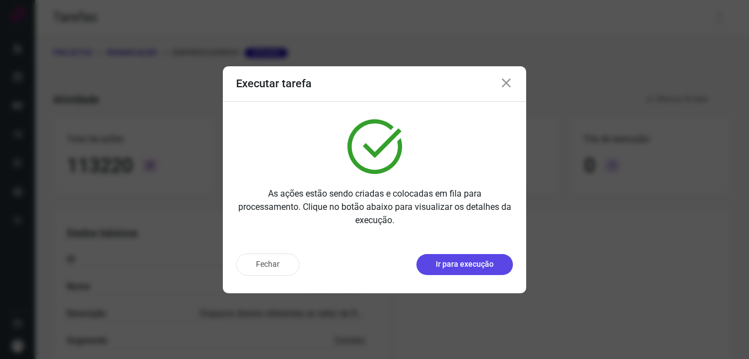
click at [462, 268] on p "Ir para execução" at bounding box center [465, 264] width 58 height 12
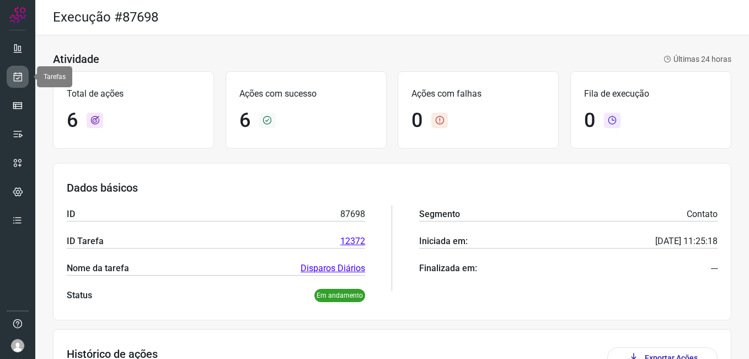
click at [9, 79] on link at bounding box center [18, 77] width 22 height 22
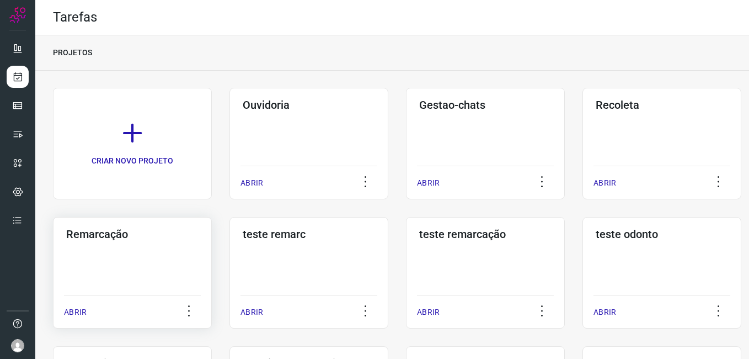
click at [125, 248] on div "Remarcação ABRIR" at bounding box center [132, 272] width 159 height 111
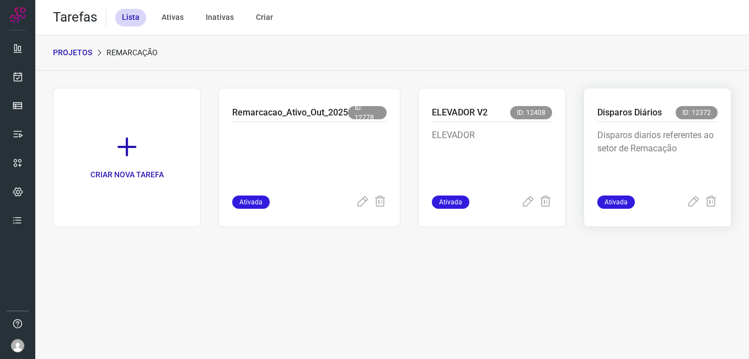
click at [642, 129] on p "Disparos diarios referentes ao setor de Remacação" at bounding box center [657, 156] width 120 height 55
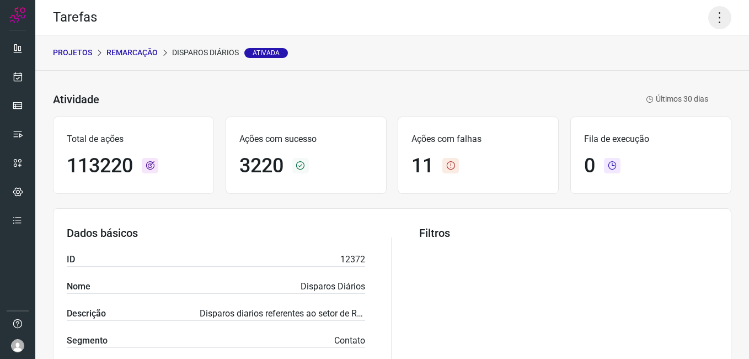
click at [714, 15] on icon at bounding box center [719, 17] width 23 height 23
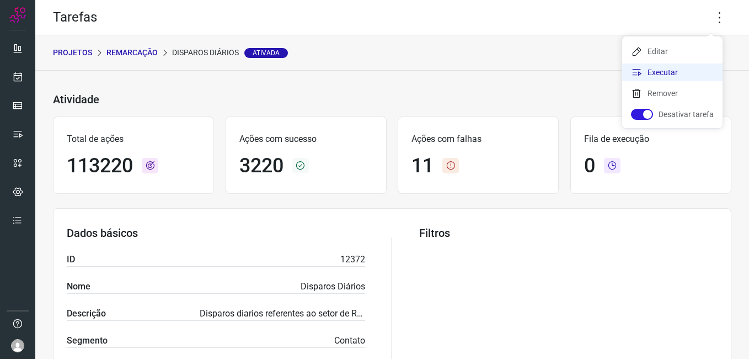
click at [669, 71] on li "Executar" at bounding box center [672, 72] width 100 height 18
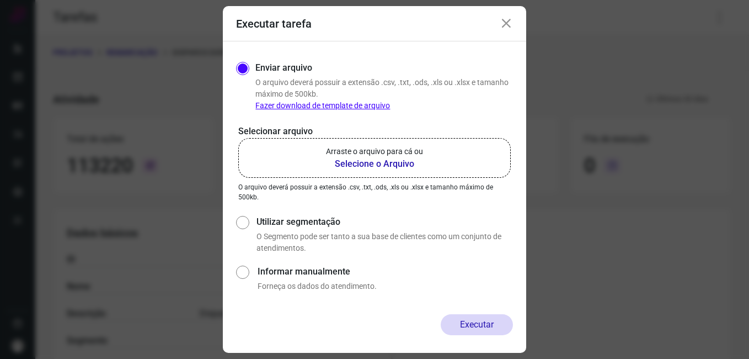
click at [350, 168] on b "Selecione o Arquivo" at bounding box center [374, 163] width 97 height 13
click at [0, 0] on input "Arraste o arquivo para cá ou Selecione o Arquivo" at bounding box center [0, 0] width 0 height 0
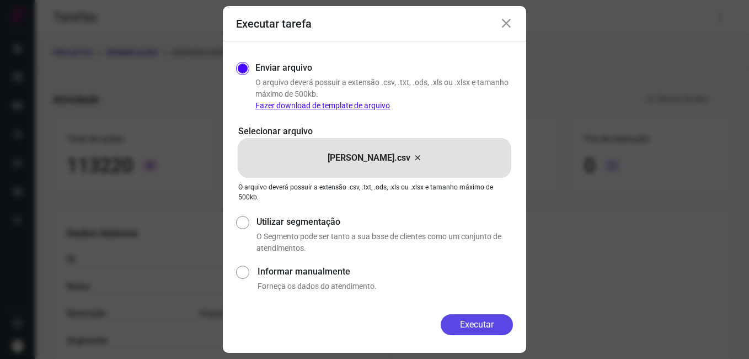
click at [462, 322] on button "Executar" at bounding box center [477, 324] width 72 height 21
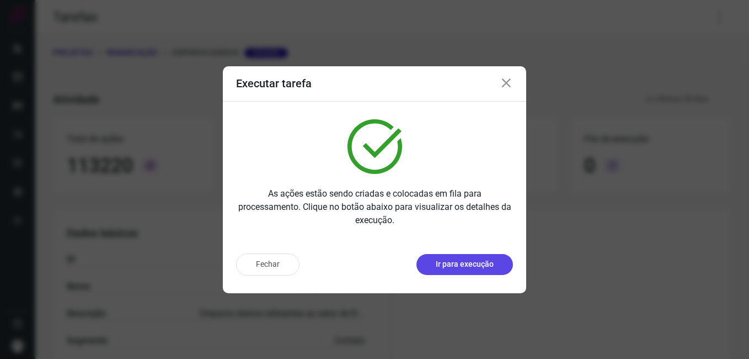
click at [446, 254] on button "Ir para execução" at bounding box center [464, 264] width 97 height 21
